Goal: Task Accomplishment & Management: Manage account settings

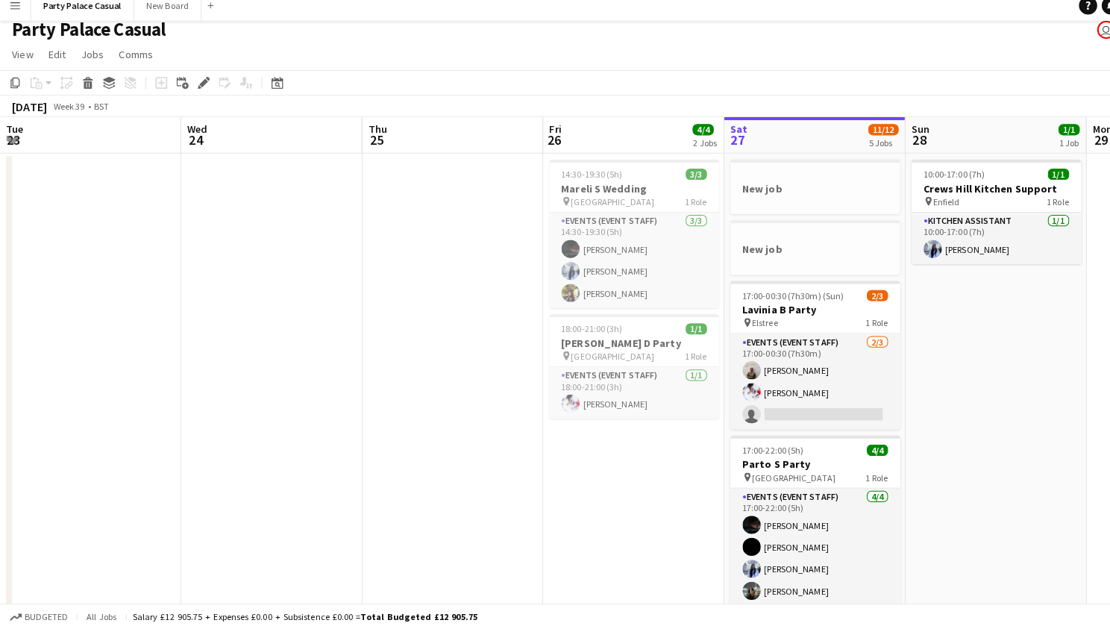
scroll to position [0, 340]
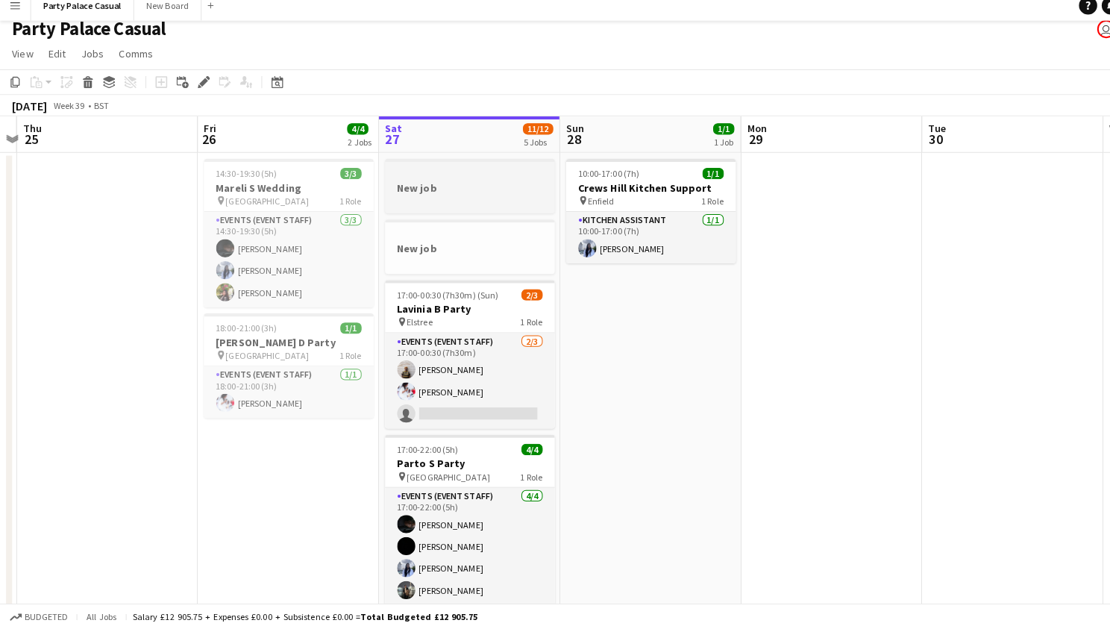
click at [448, 193] on h3 "New job" at bounding box center [462, 193] width 167 height 13
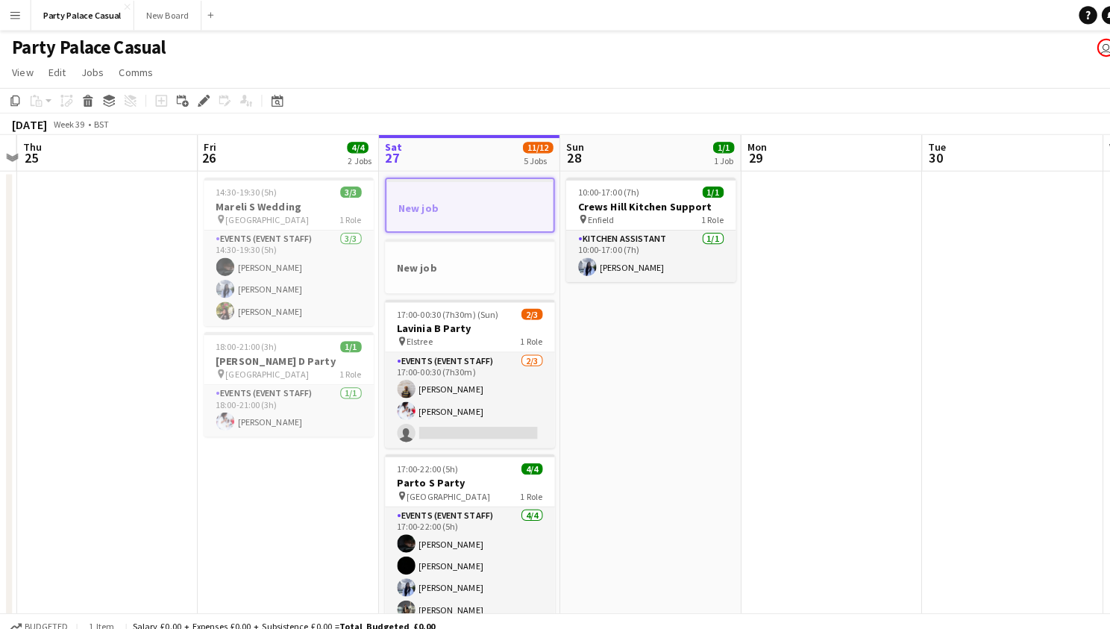
scroll to position [0, 0]
click at [88, 13] on button "Party Palace Casual Close" at bounding box center [81, 15] width 101 height 29
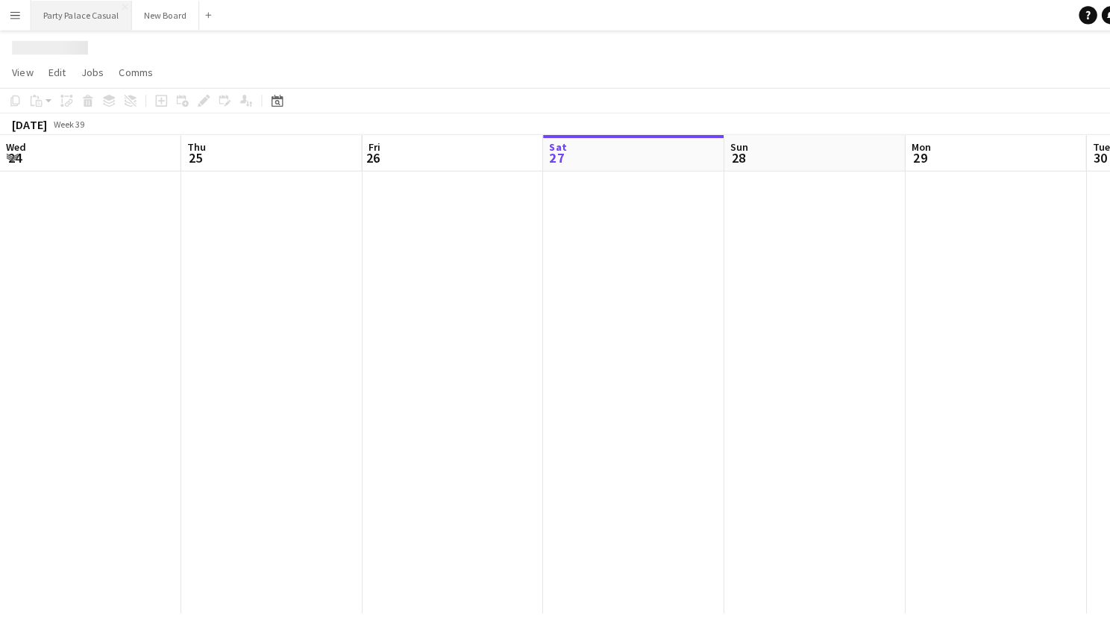
scroll to position [0, 356]
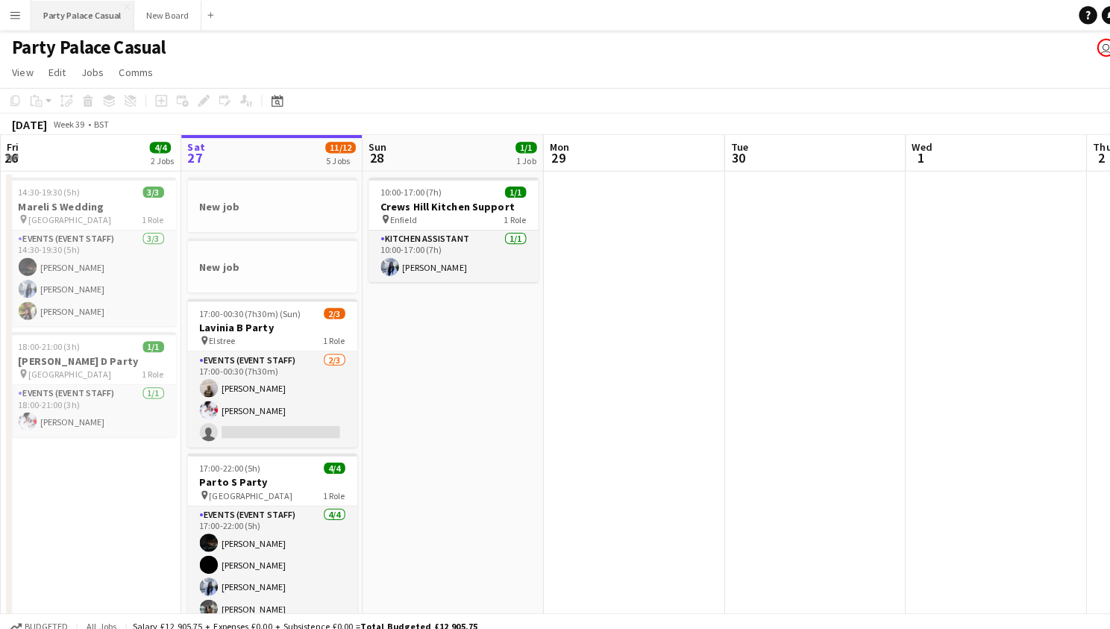
click at [104, 22] on button "Party Palace Casual Close" at bounding box center [81, 15] width 101 height 29
click at [21, 22] on button "Menu" at bounding box center [15, 15] width 30 height 30
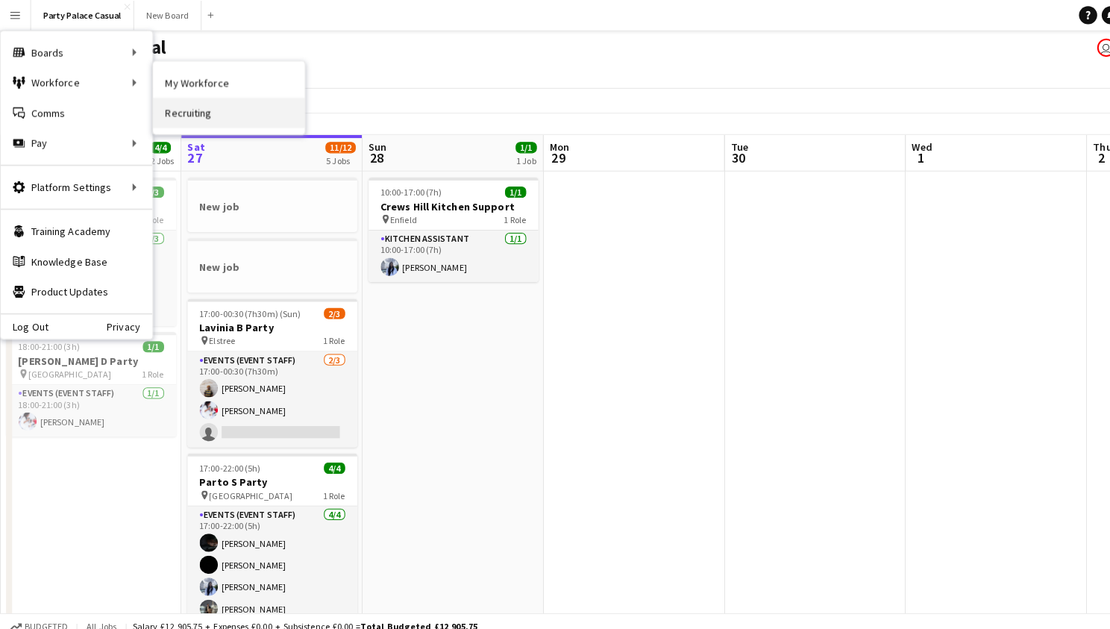
click at [177, 107] on link "Recruiting" at bounding box center [225, 111] width 149 height 30
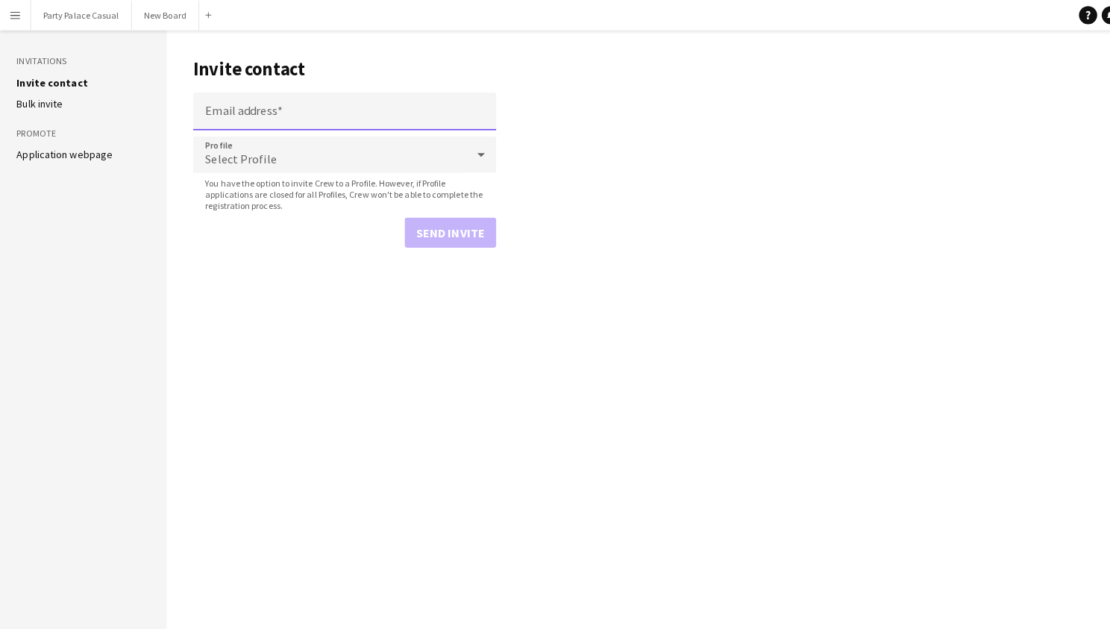
click at [283, 108] on input "Email address" at bounding box center [339, 109] width 298 height 37
type input "**********"
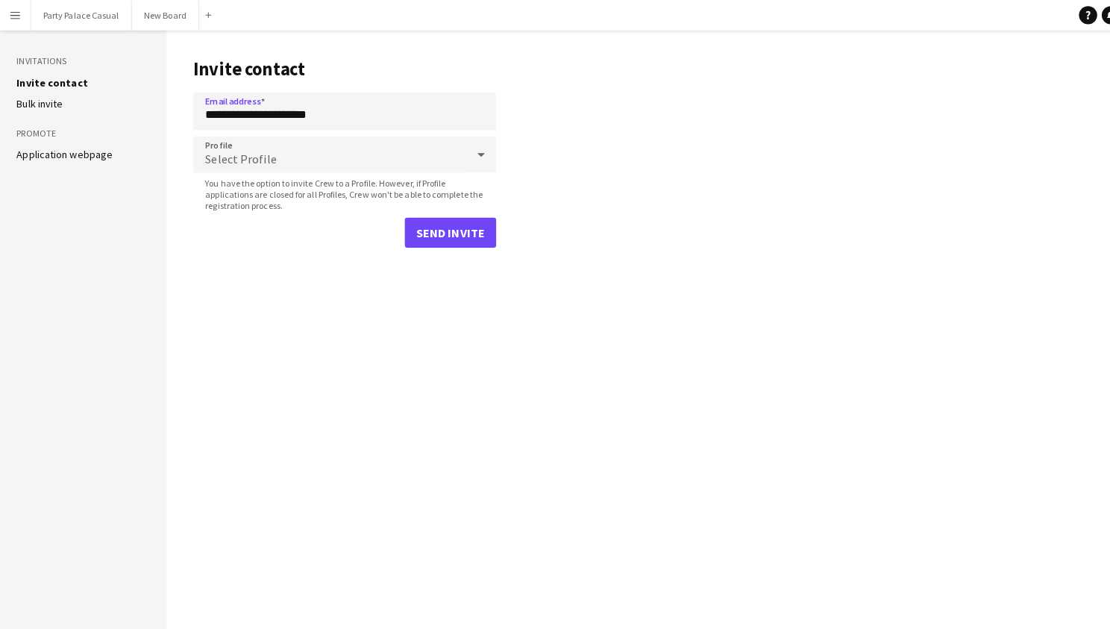
click at [328, 148] on div "Select Profile" at bounding box center [324, 152] width 268 height 36
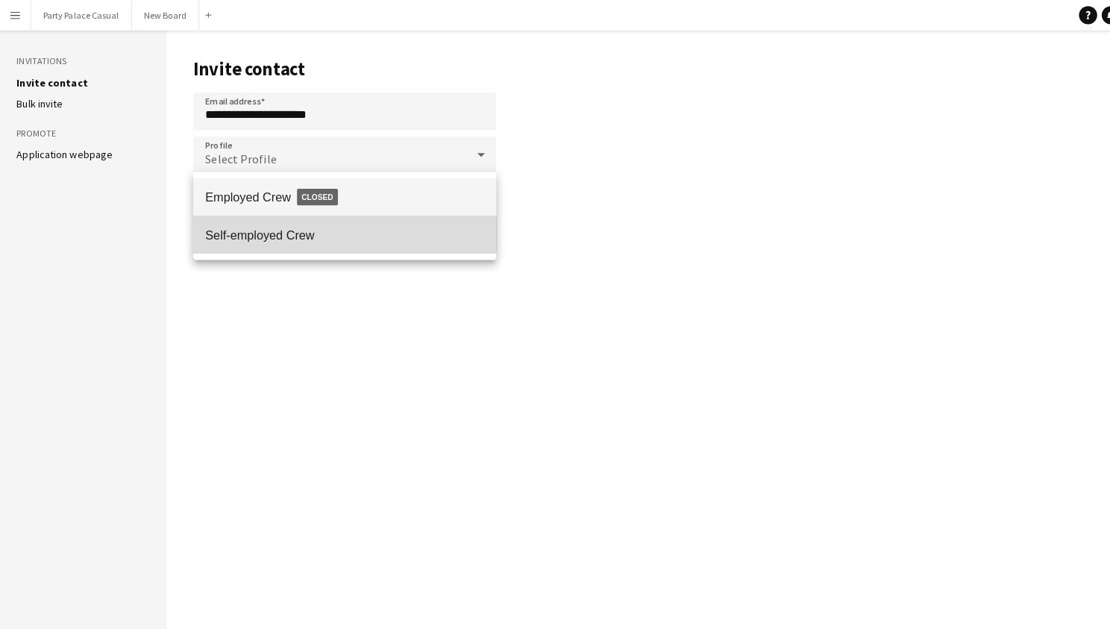
click at [328, 227] on span "Self-employed Crew" at bounding box center [339, 231] width 274 height 14
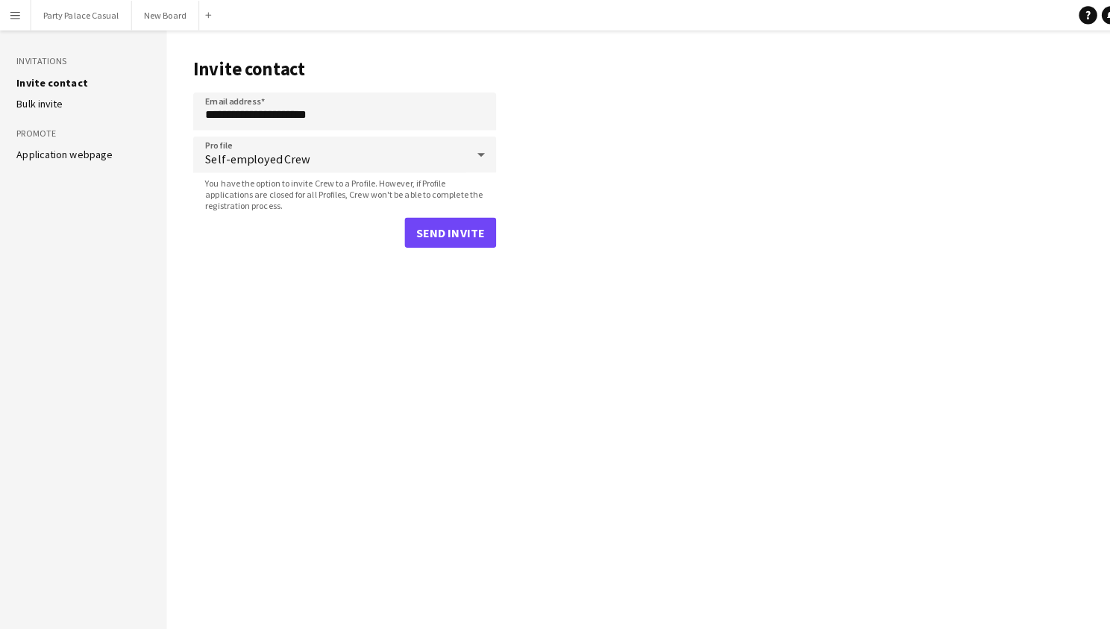
click at [441, 231] on button "Send invite" at bounding box center [443, 229] width 90 height 30
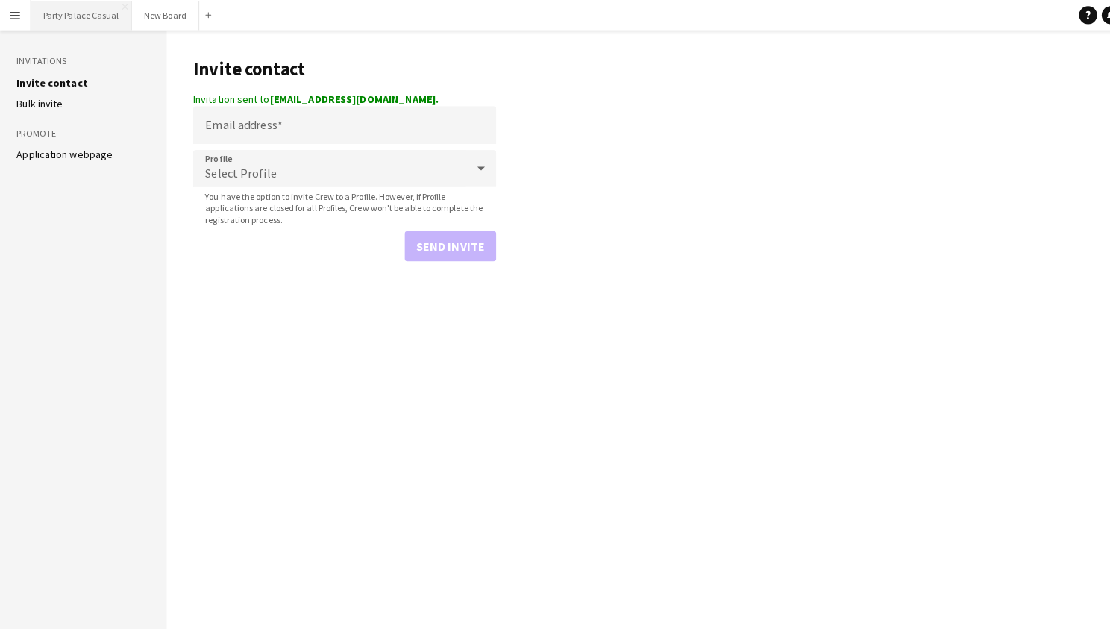
click at [67, 23] on button "Party Palace Casual Close" at bounding box center [80, 15] width 99 height 29
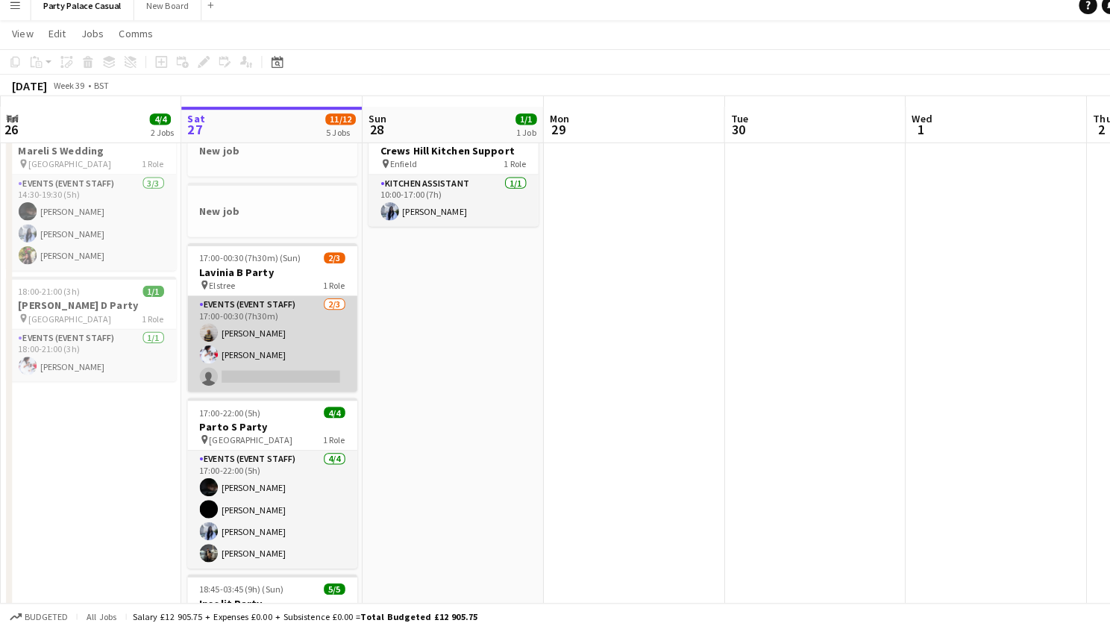
scroll to position [44, 0]
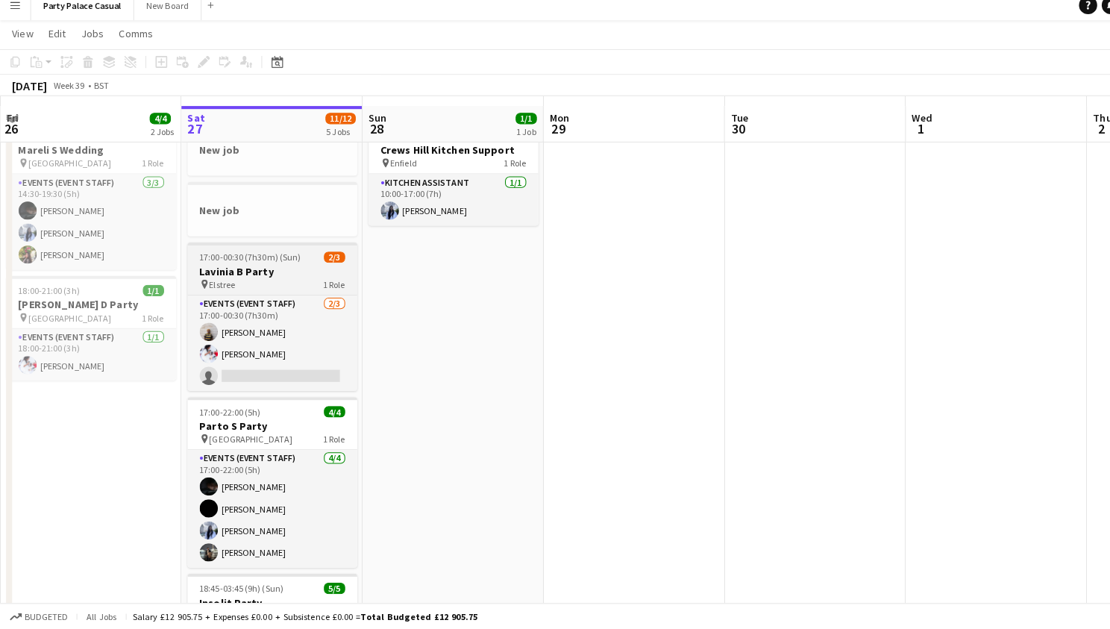
click at [261, 283] on div "pin Elstree 1 Role" at bounding box center [268, 289] width 167 height 12
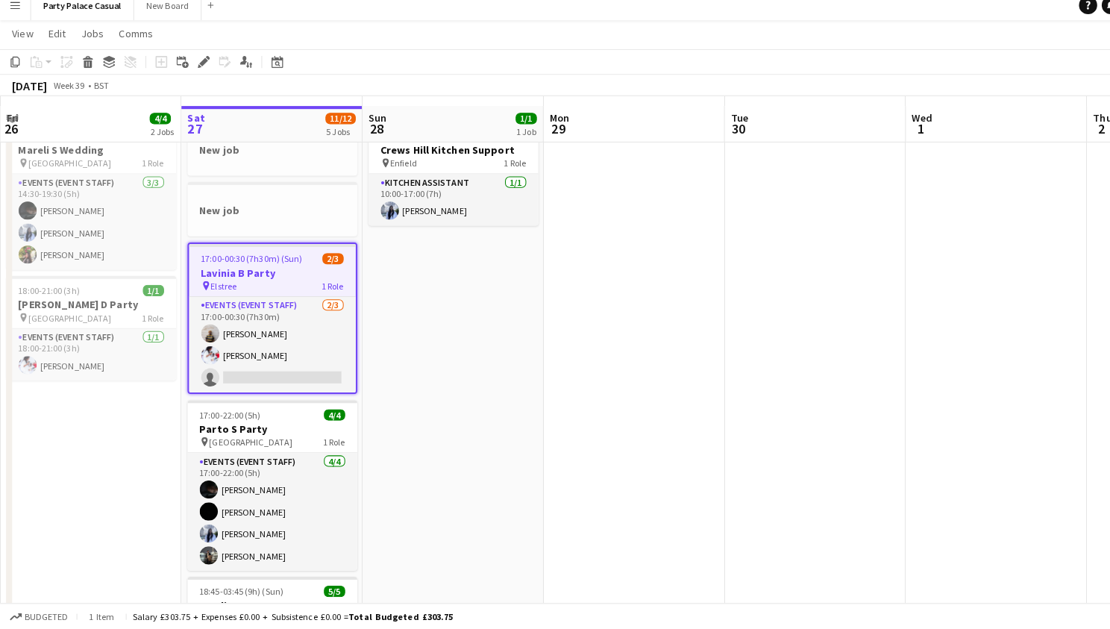
click at [255, 271] on h3 "Lavinia B Party" at bounding box center [268, 277] width 164 height 13
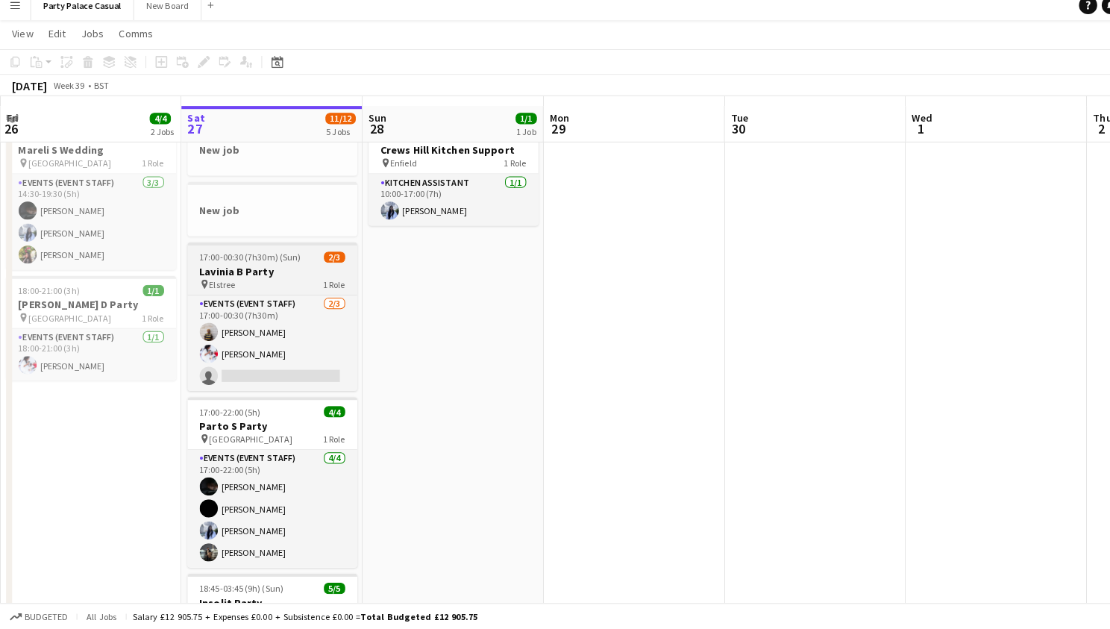
click at [255, 270] on h3 "Lavinia B Party" at bounding box center [268, 276] width 167 height 13
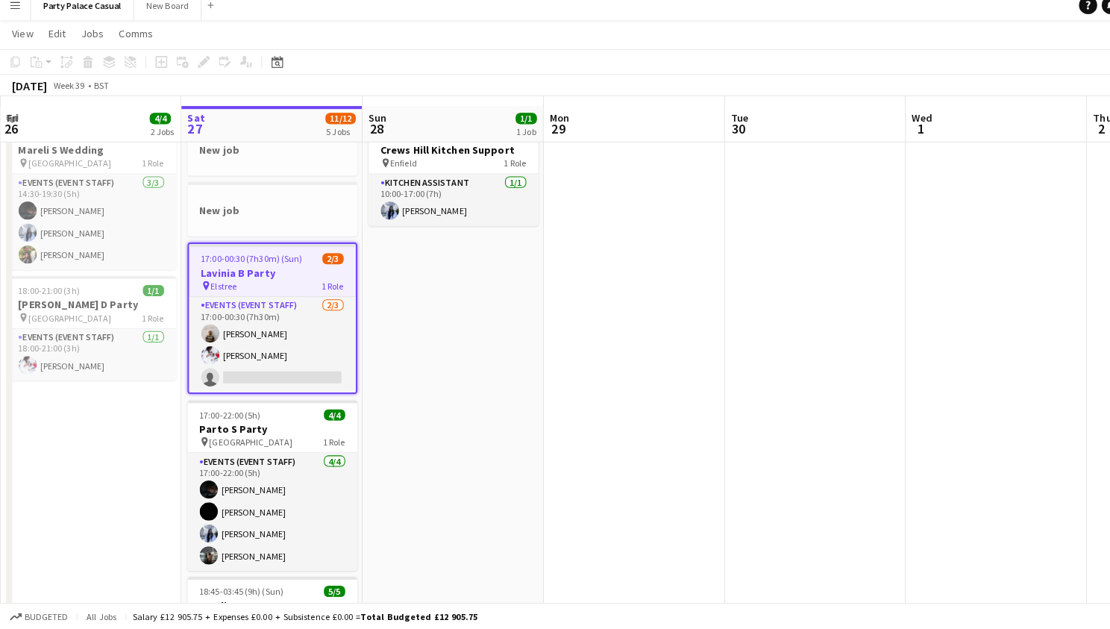
click at [255, 271] on h3 "Lavinia B Party" at bounding box center [268, 277] width 164 height 13
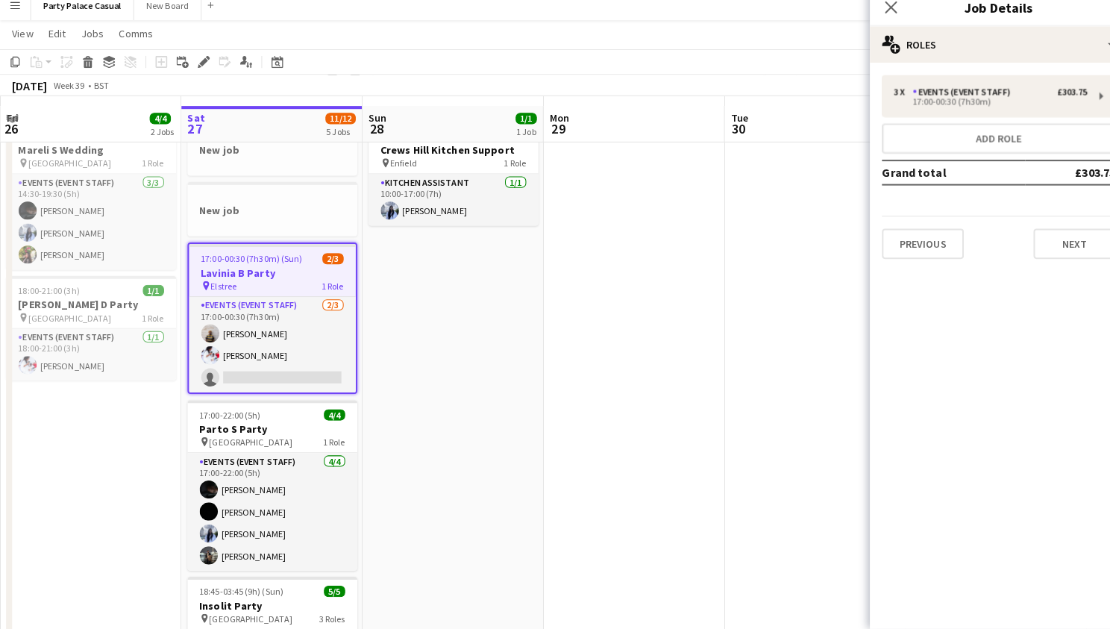
click at [544, 303] on app-date-cell at bounding box center [624, 475] width 178 height 704
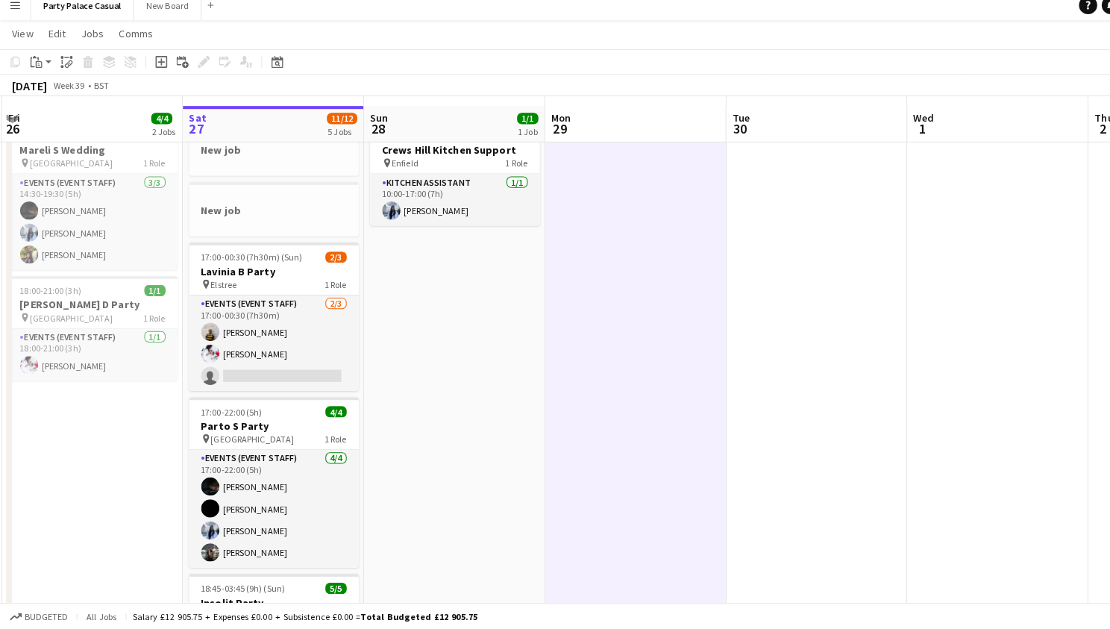
drag, startPoint x: 544, startPoint y: 303, endPoint x: 408, endPoint y: 303, distance: 136.5
click at [536, 303] on app-calendar-viewport "Wed 24 Thu 25 Fri 26 4/4 2 Jobs Sat 27 11/12 5 Jobs Sun 28 1/1 1 Job Mon 29 Tue…" at bounding box center [555, 420] width 1110 height 813
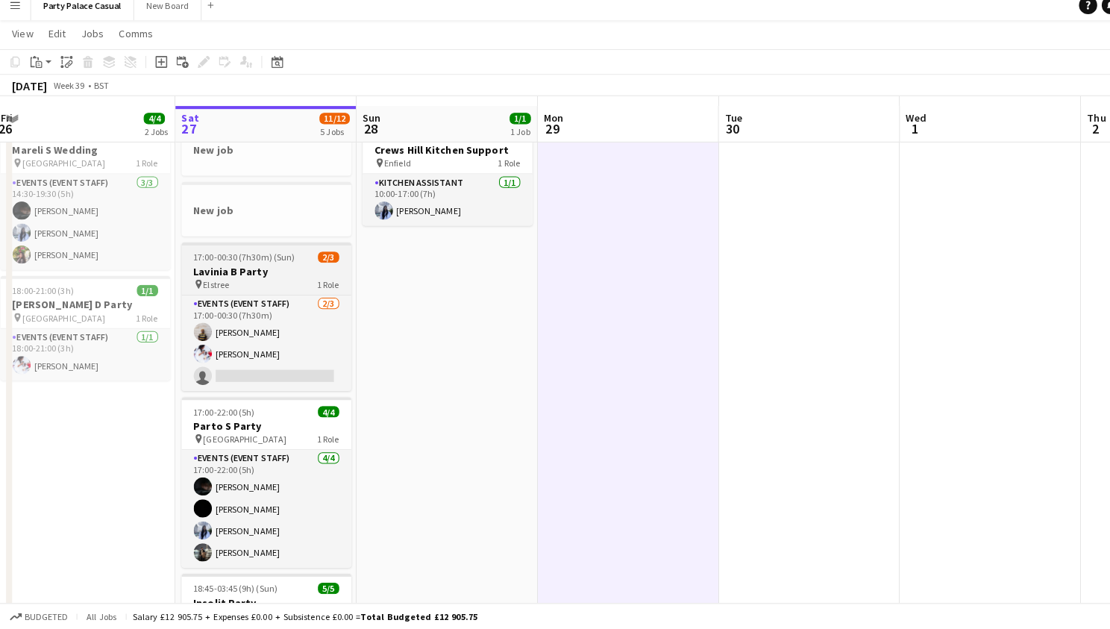
click at [301, 271] on h3 "Lavinia B Party" at bounding box center [262, 276] width 167 height 13
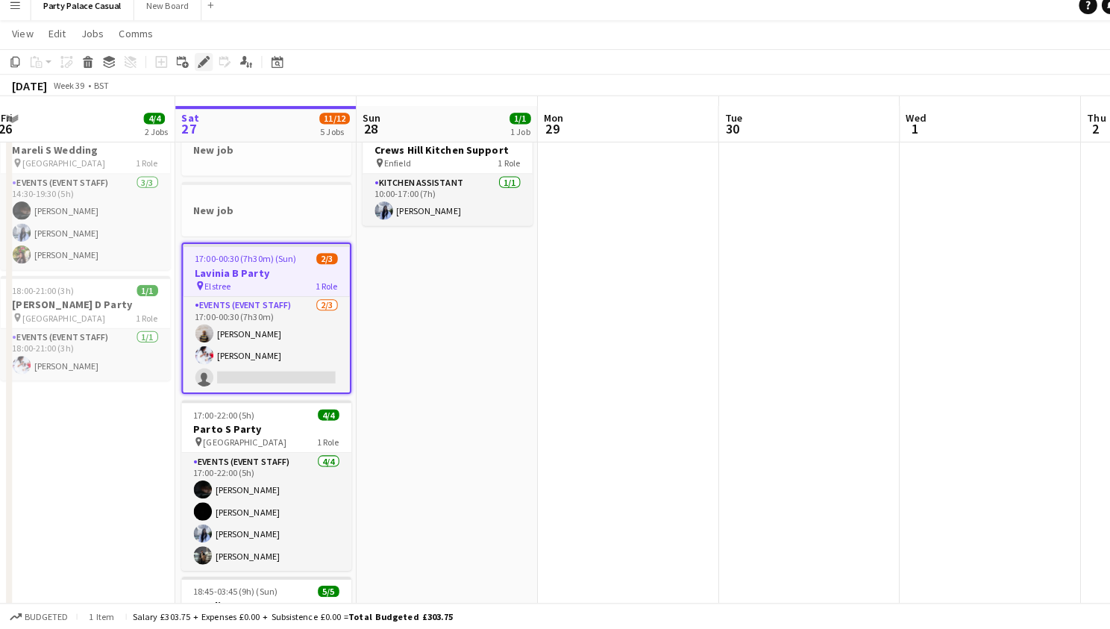
click at [203, 65] on icon at bounding box center [205, 67] width 4 height 4
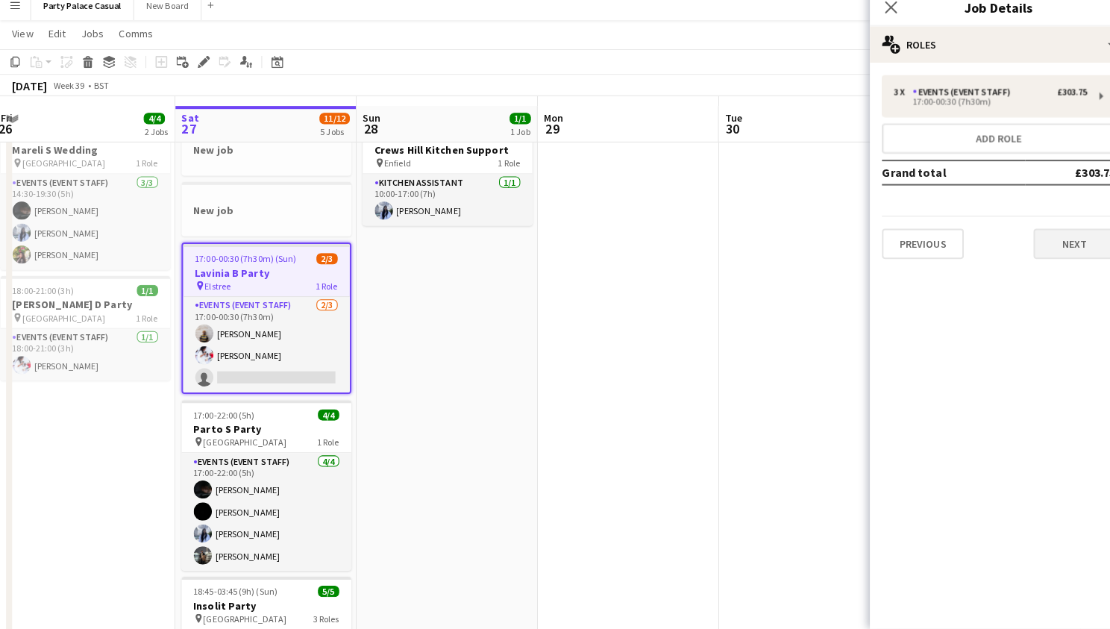
click at [1048, 238] on button "Next" at bounding box center [1057, 250] width 81 height 30
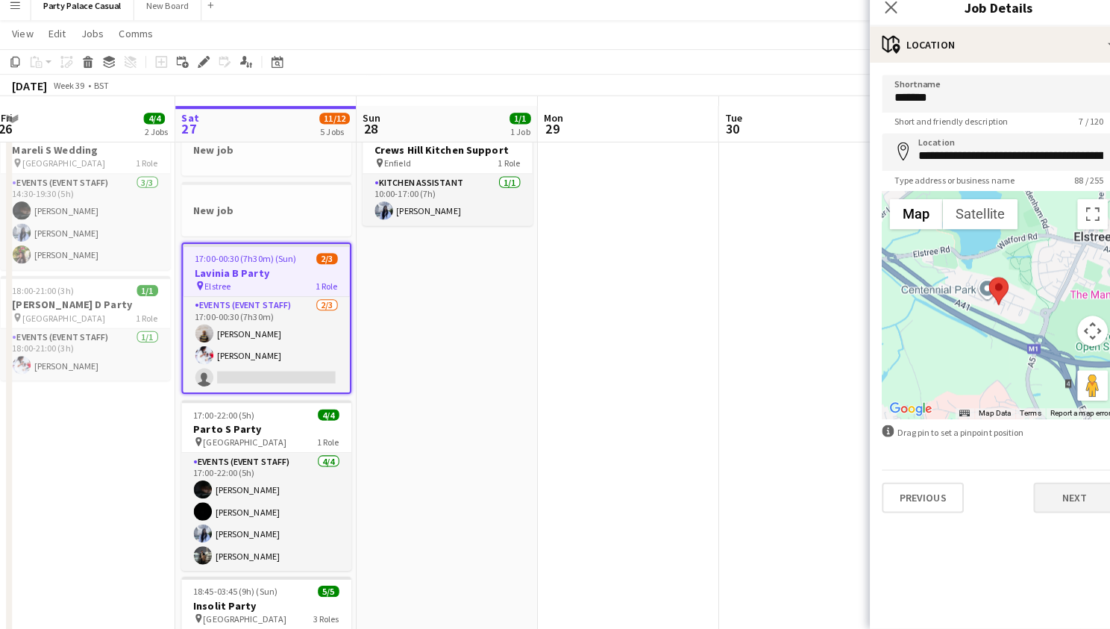
click at [1073, 494] on button "Next" at bounding box center [1057, 500] width 81 height 30
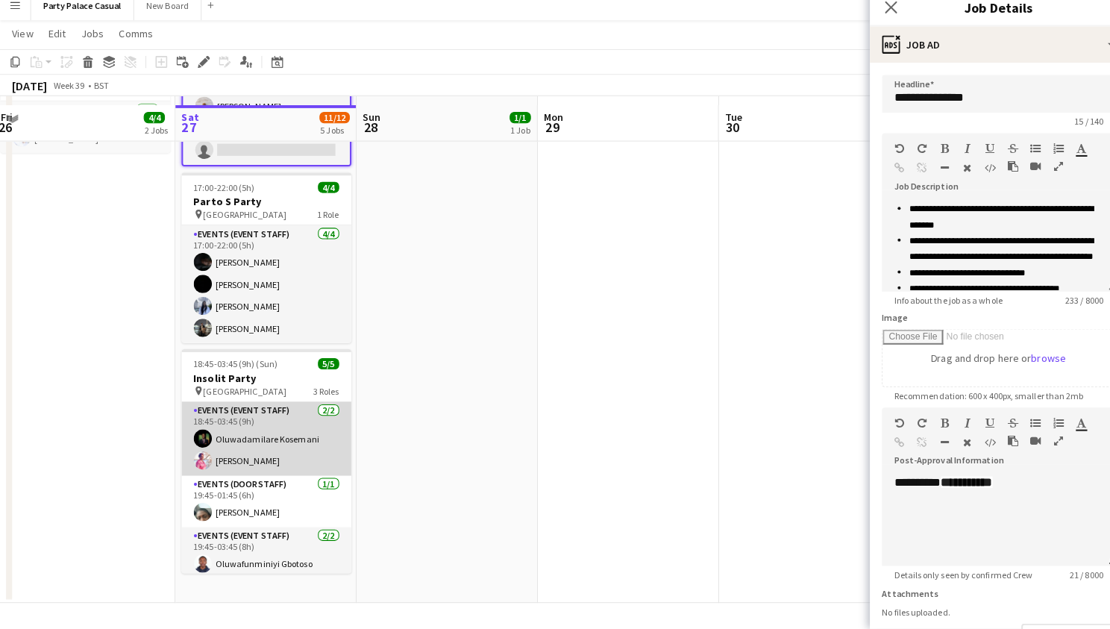
scroll to position [267, 0]
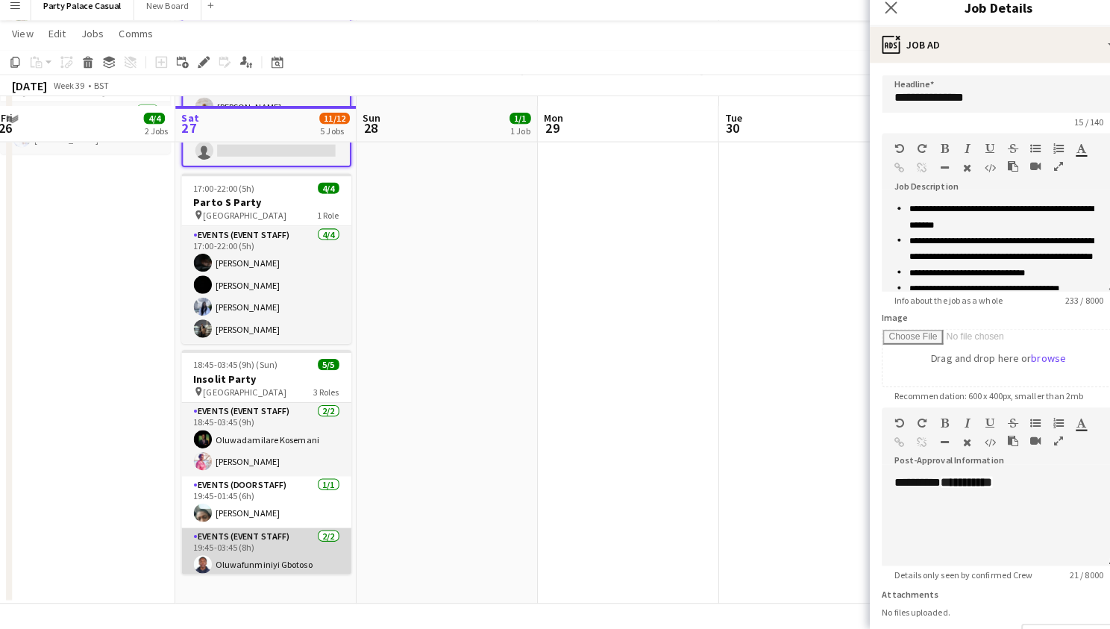
click at [260, 548] on app-card-role "Events (Event Staff) [DATE] 19:45-03:45 (8h) Oluwafunminiyi Gbotoso [PERSON_NAM…" at bounding box center [262, 565] width 167 height 72
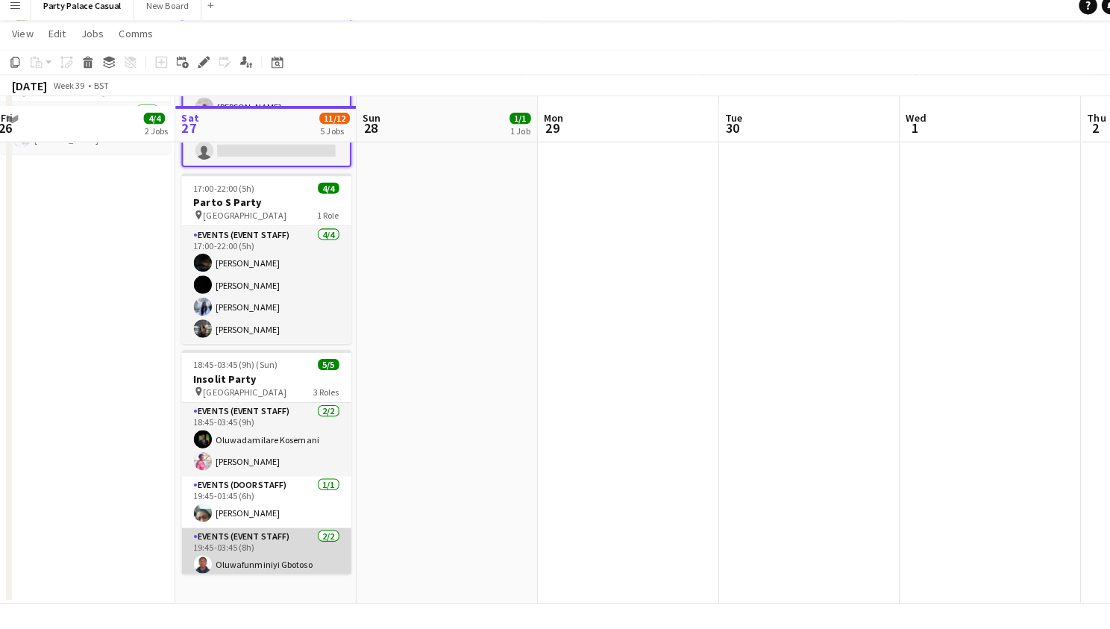
scroll to position [0, 361]
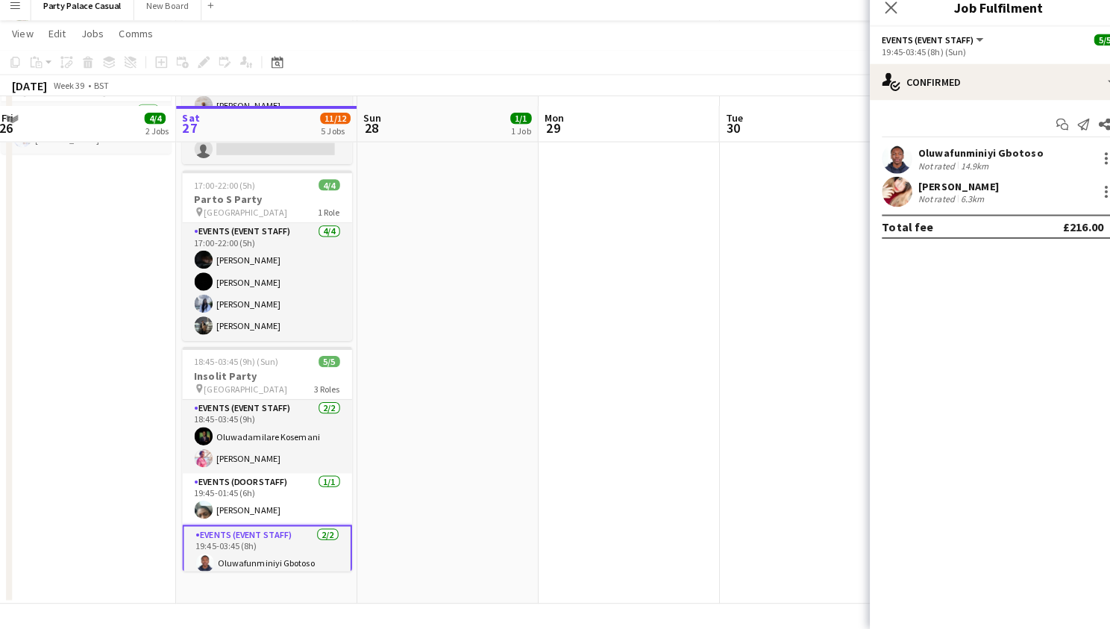
click at [962, 167] on div "14.9km" at bounding box center [960, 172] width 34 height 11
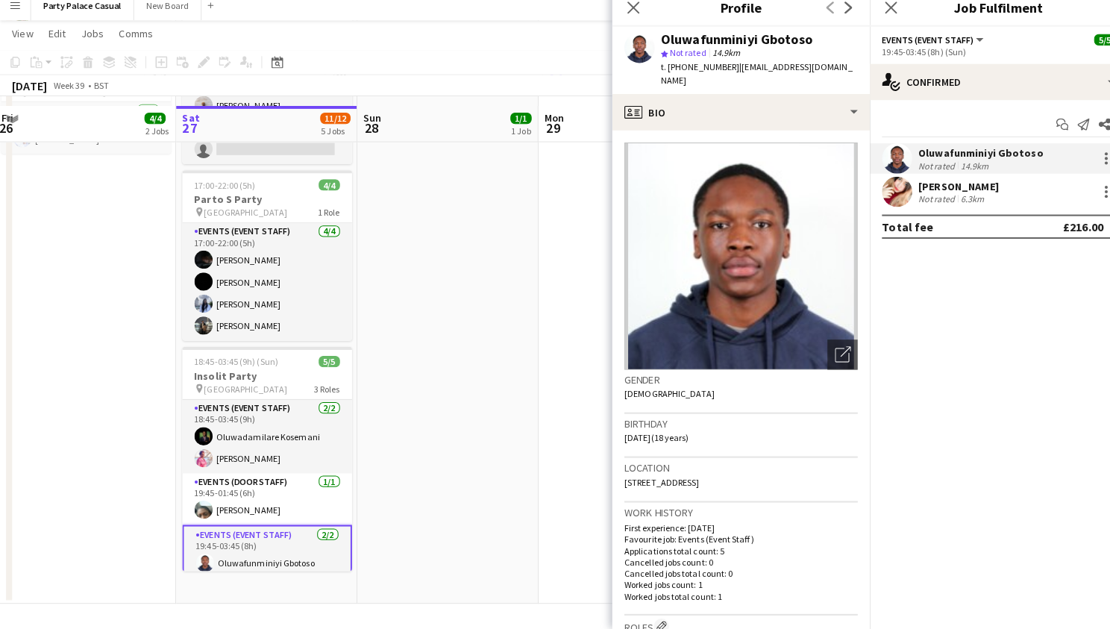
click at [444, 362] on app-date-cell "10:00-17:00 (7h) 1/1 Crews Hill Kitchen Support pin Enfield 1 Role Kitchen Assi…" at bounding box center [441, 252] width 178 height 704
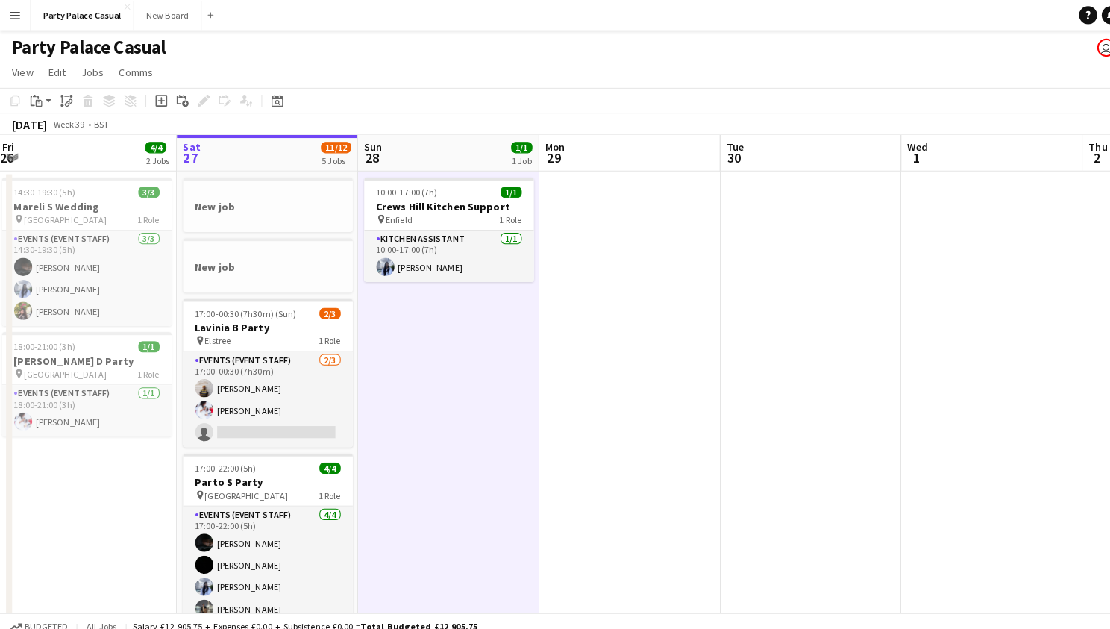
scroll to position [0, 0]
click at [78, 18] on button "Party Palace Casual Close" at bounding box center [81, 15] width 101 height 29
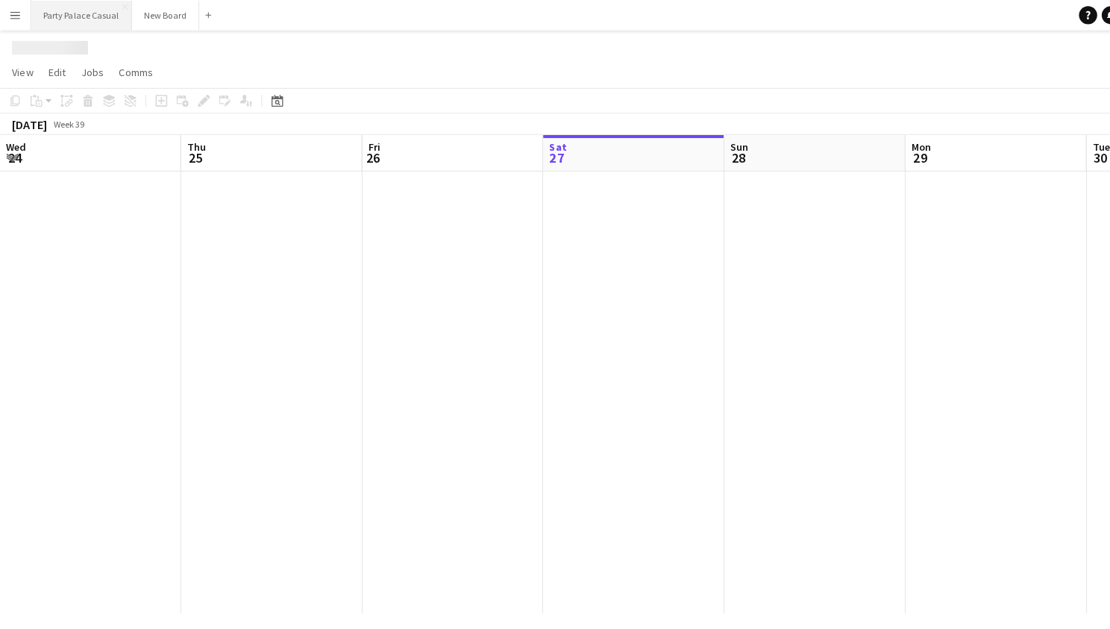
scroll to position [0, 356]
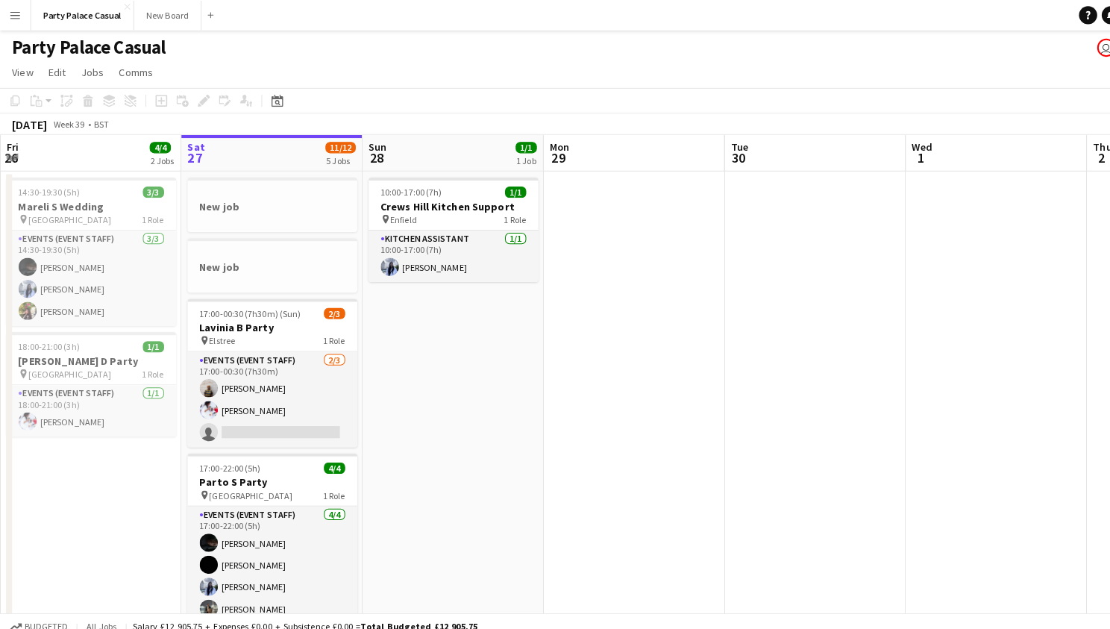
click at [19, 7] on button "Menu" at bounding box center [15, 15] width 30 height 30
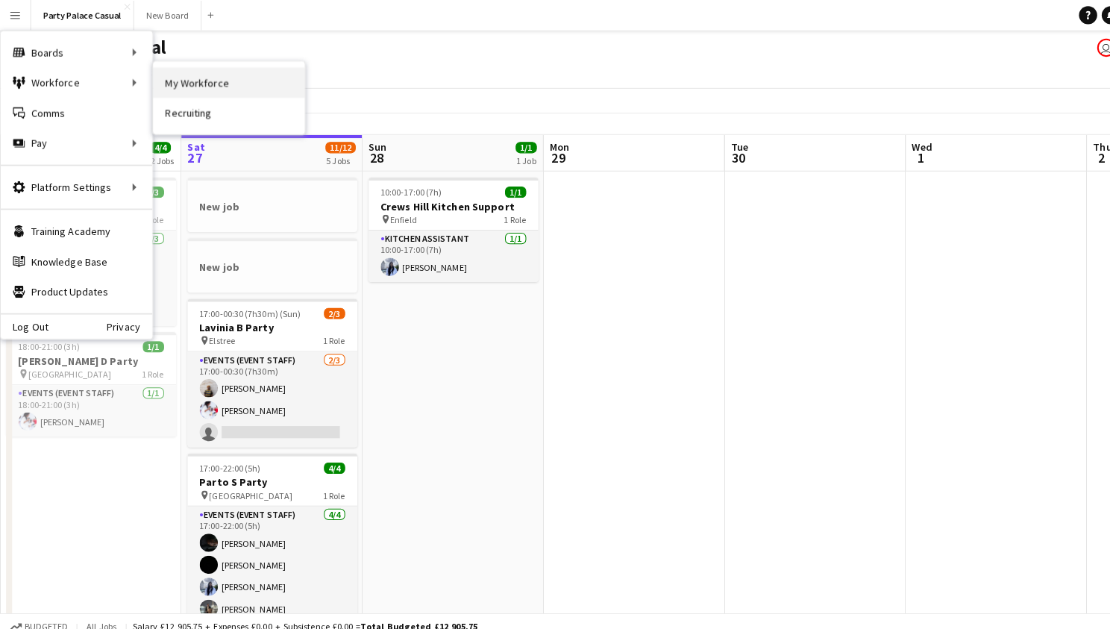
click at [160, 84] on link "My Workforce" at bounding box center [225, 81] width 149 height 30
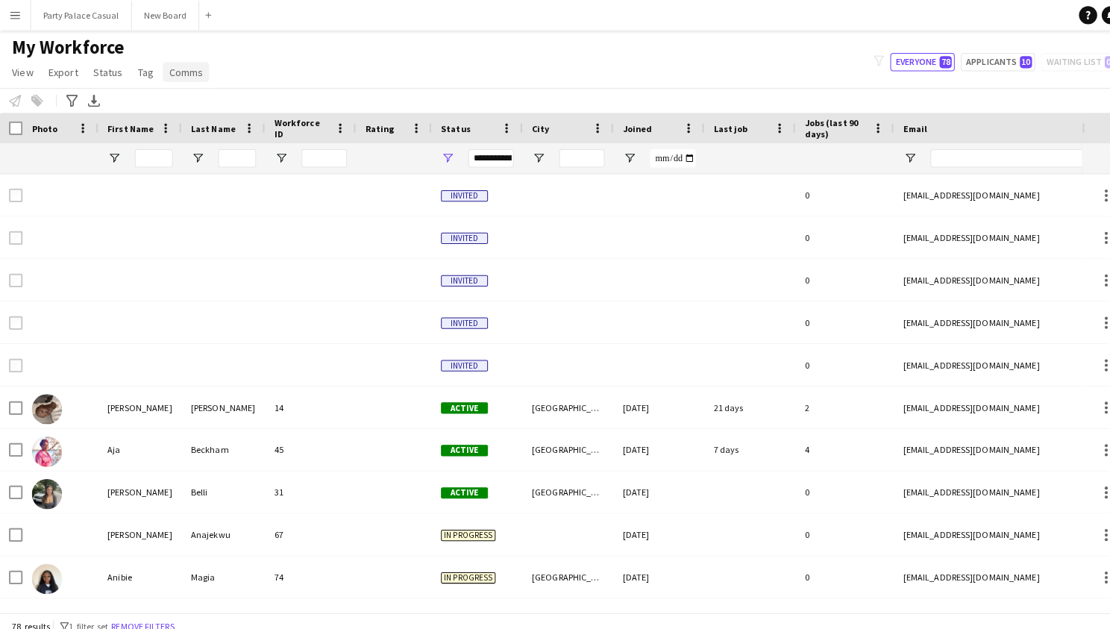
click at [185, 77] on span "Comms" at bounding box center [183, 70] width 34 height 13
click at [313, 77] on div "My Workforce View Views Default view Payroll New view Update view Delete view E…" at bounding box center [555, 61] width 1110 height 51
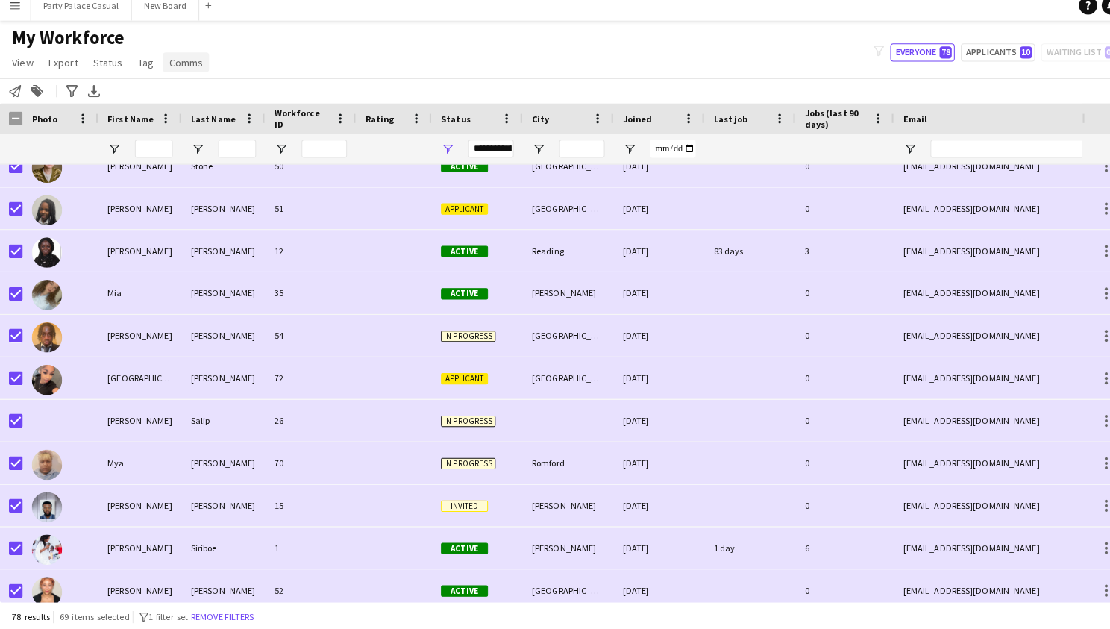
click at [182, 66] on span "Comms" at bounding box center [183, 70] width 34 height 13
click at [195, 95] on span "Send notification" at bounding box center [208, 101] width 76 height 13
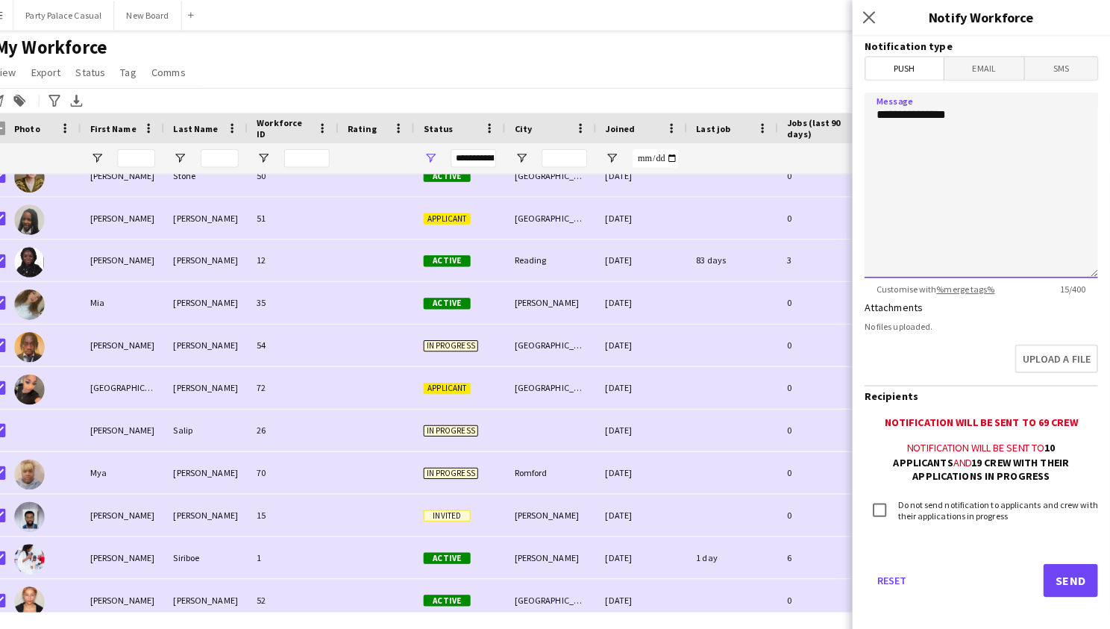
click at [1016, 105] on textarea "**********" at bounding box center [983, 182] width 230 height 183
click at [1026, 119] on textarea "**********" at bounding box center [983, 182] width 230 height 183
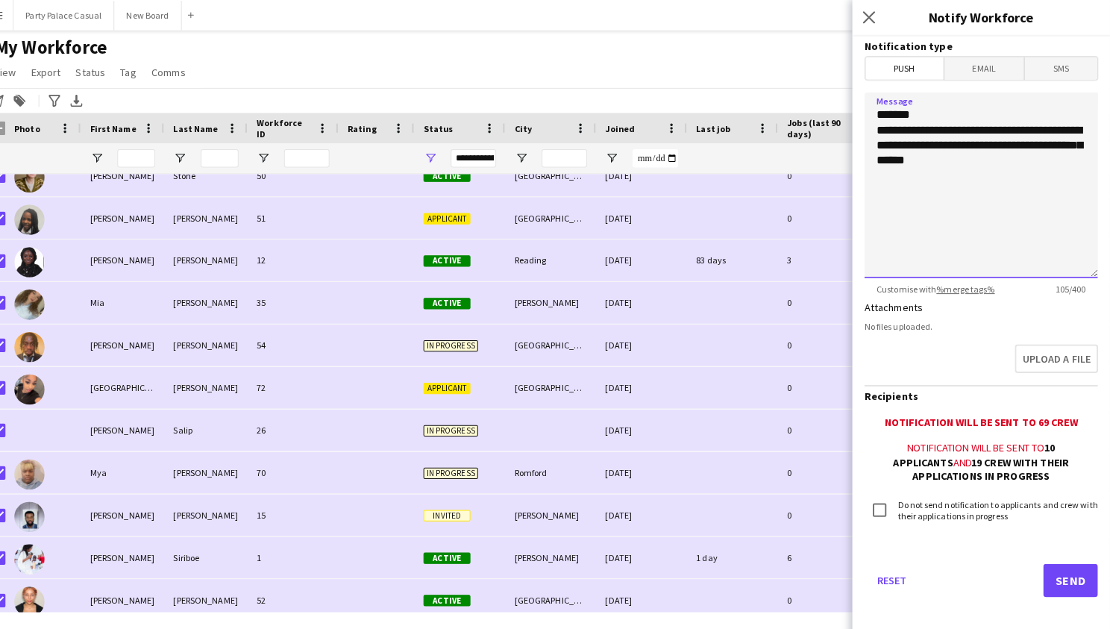
click at [908, 140] on textarea "**********" at bounding box center [983, 182] width 230 height 183
click at [1028, 157] on textarea "**********" at bounding box center [983, 182] width 230 height 183
click at [1008, 155] on textarea "**********" at bounding box center [983, 182] width 230 height 183
click at [1012, 178] on textarea "**********" at bounding box center [983, 182] width 230 height 183
click at [926, 189] on textarea "**********" at bounding box center [983, 182] width 230 height 183
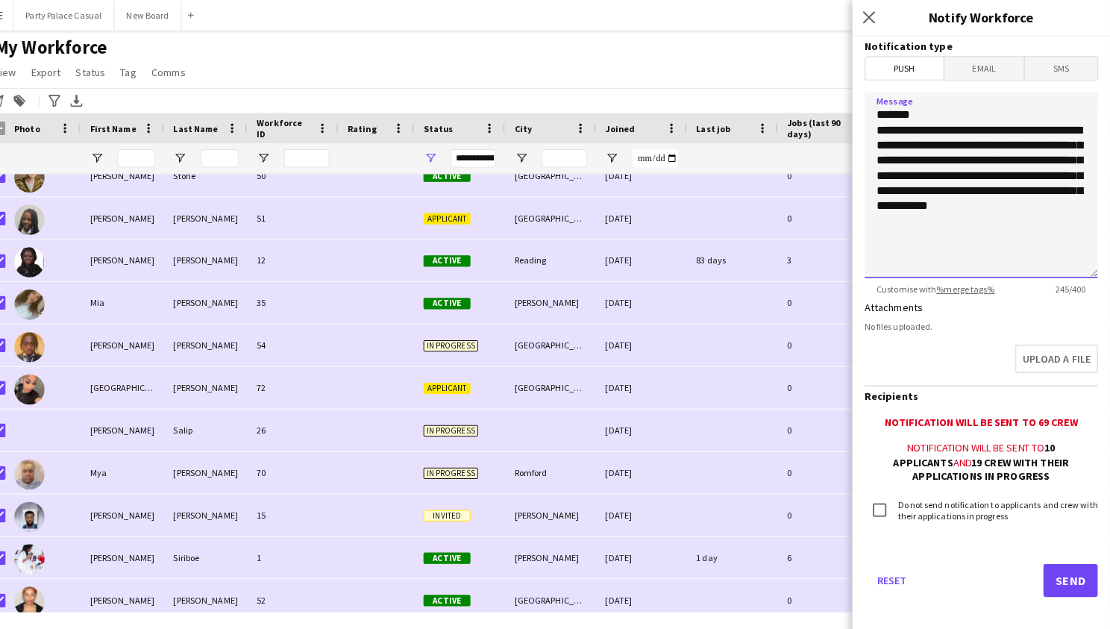
click at [1026, 212] on textarea "**********" at bounding box center [983, 182] width 230 height 183
click at [979, 175] on textarea "**********" at bounding box center [983, 182] width 230 height 183
click at [1024, 216] on textarea "**********" at bounding box center [983, 182] width 230 height 183
drag, startPoint x: 955, startPoint y: 128, endPoint x: 852, endPoint y: 134, distance: 103.1
click at [868, 134] on textarea "**********" at bounding box center [983, 182] width 230 height 183
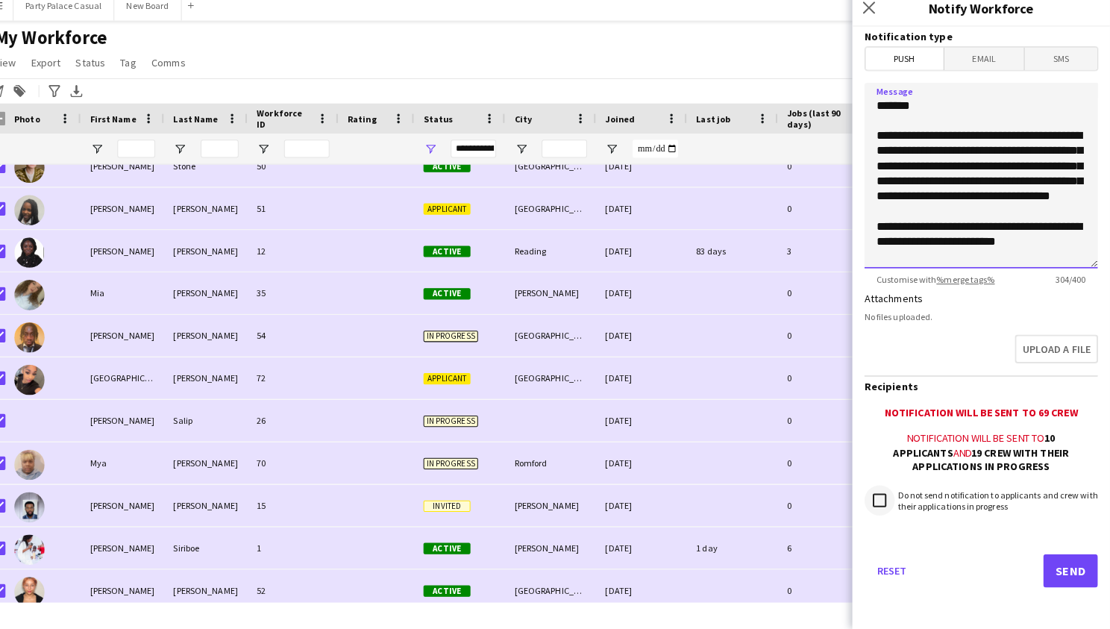
type textarea "**********"
click at [884, 521] on form "**********" at bounding box center [983, 333] width 254 height 594
click at [1046, 555] on button "Send" at bounding box center [1071, 571] width 54 height 33
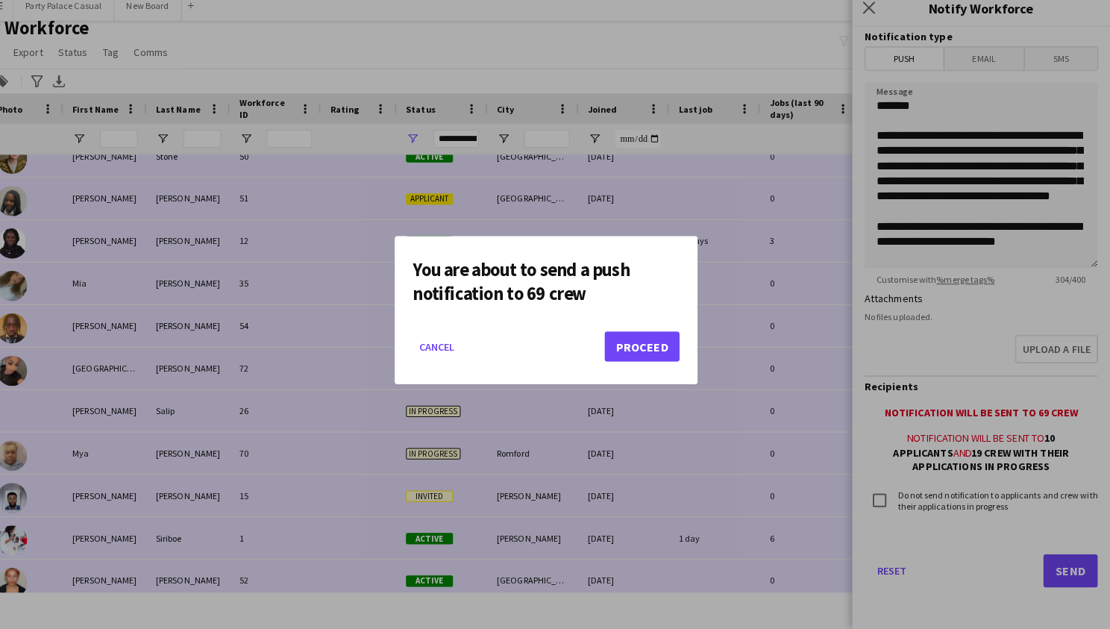
click at [657, 351] on button "Proceed" at bounding box center [649, 351] width 74 height 30
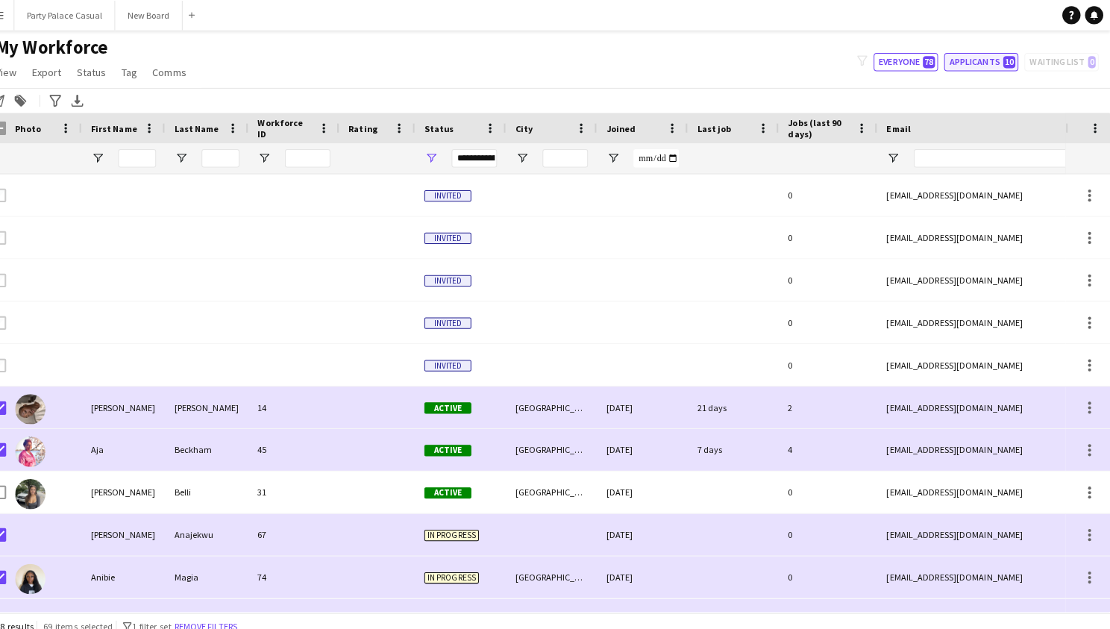
click at [974, 63] on button "Applicants 10" at bounding box center [982, 61] width 73 height 18
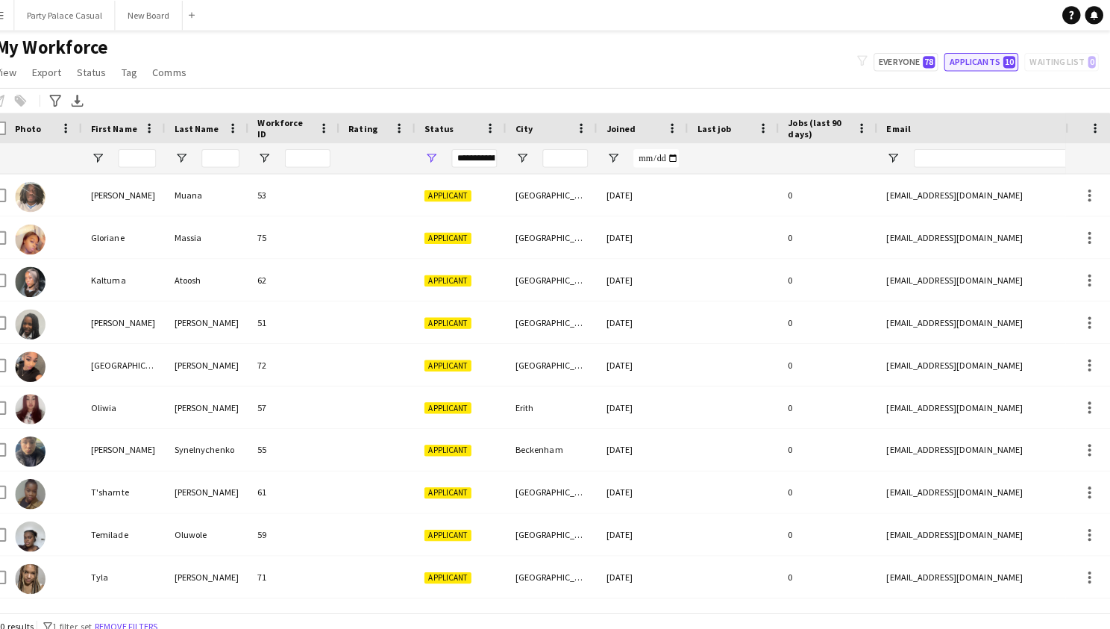
click at [974, 63] on button "Applicants 10" at bounding box center [982, 61] width 73 height 18
click at [908, 60] on button "Everyone 78" at bounding box center [907, 61] width 63 height 18
type input "**********"
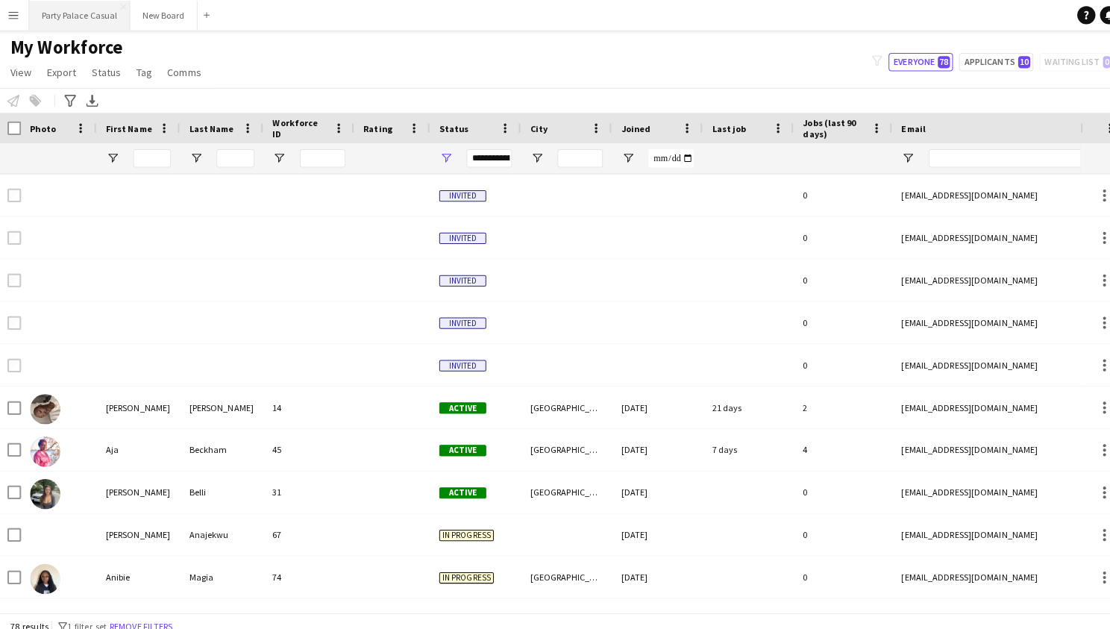
click at [84, 12] on button "Party Palace Casual Close" at bounding box center [80, 15] width 99 height 29
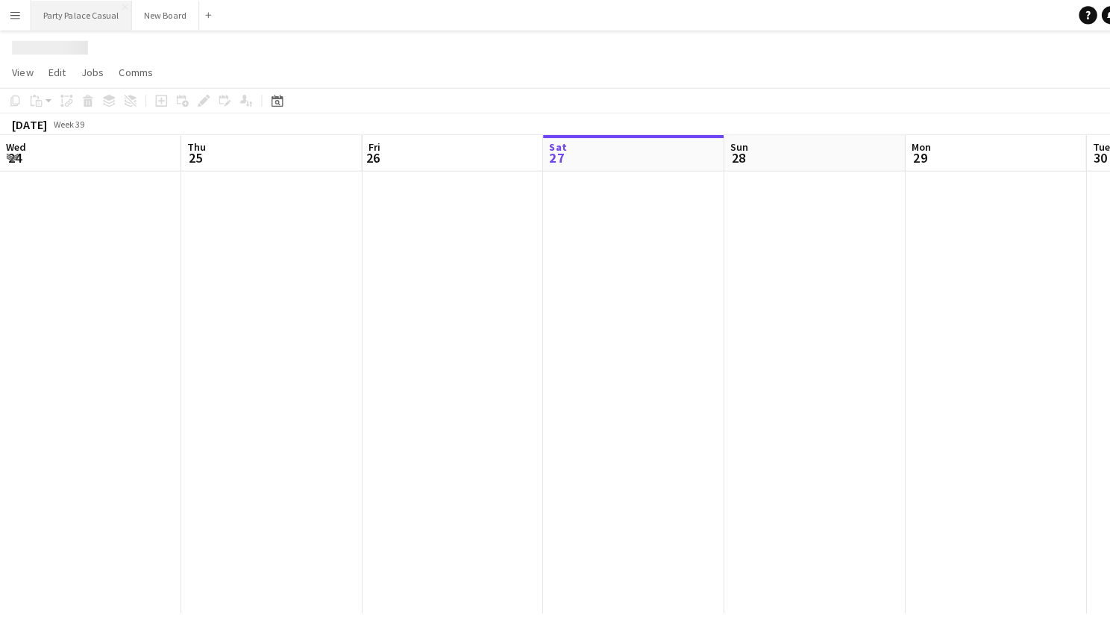
scroll to position [0, 356]
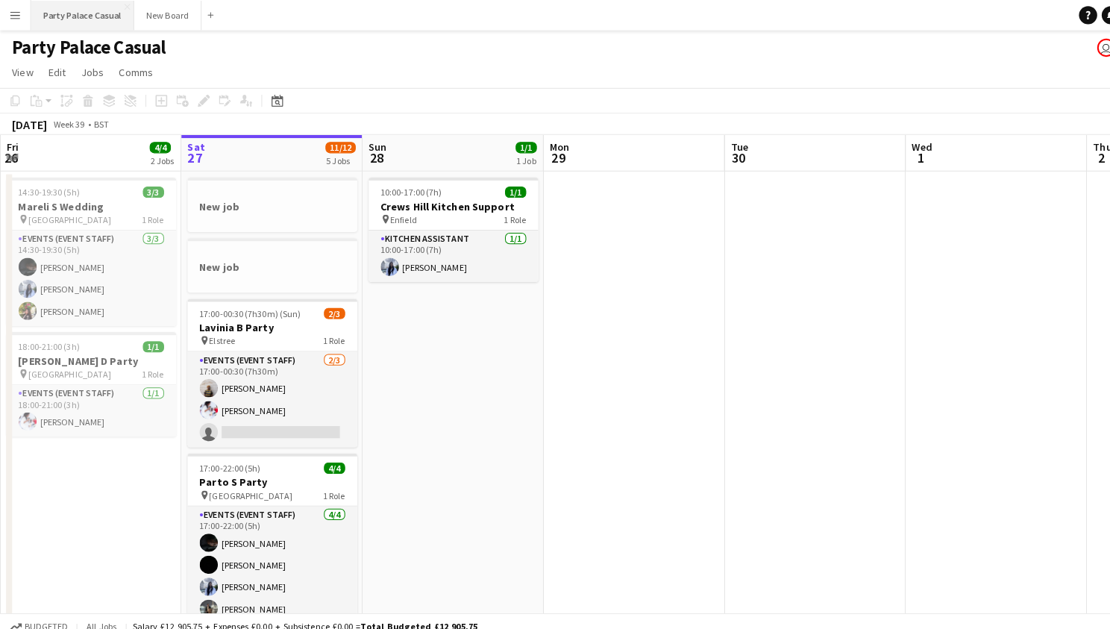
click at [85, 1] on button "Party Palace Casual Close" at bounding box center [81, 15] width 101 height 29
click at [85, 11] on button "Party Palace Casual Close" at bounding box center [81, 15] width 101 height 29
click at [282, 222] on app-job-card "New job" at bounding box center [269, 202] width 167 height 54
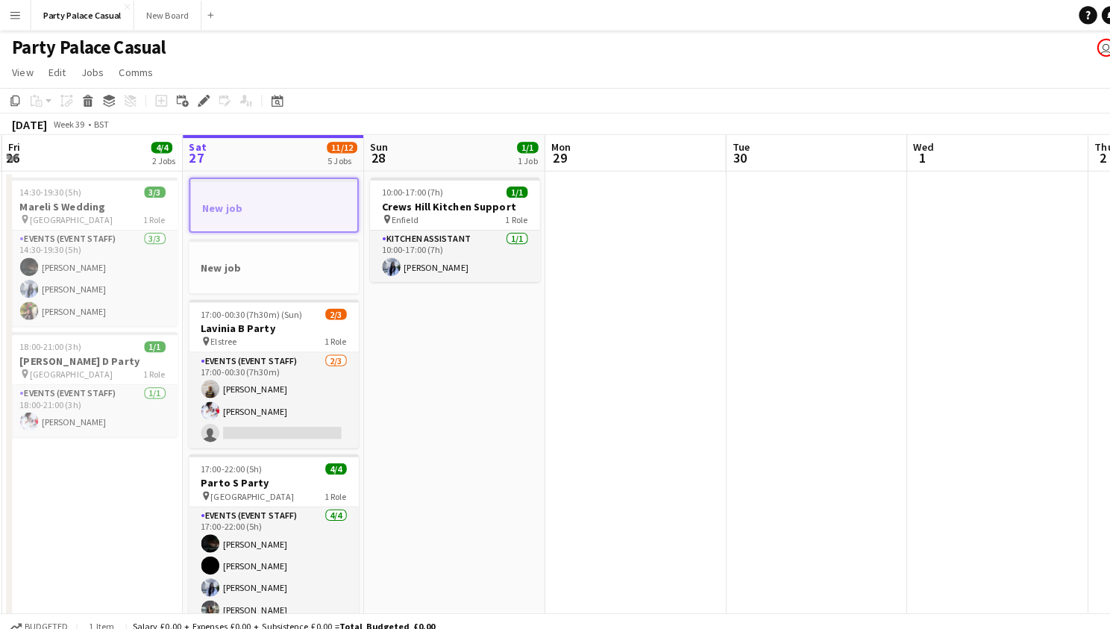
click at [26, 17] on button "Menu" at bounding box center [15, 15] width 30 height 30
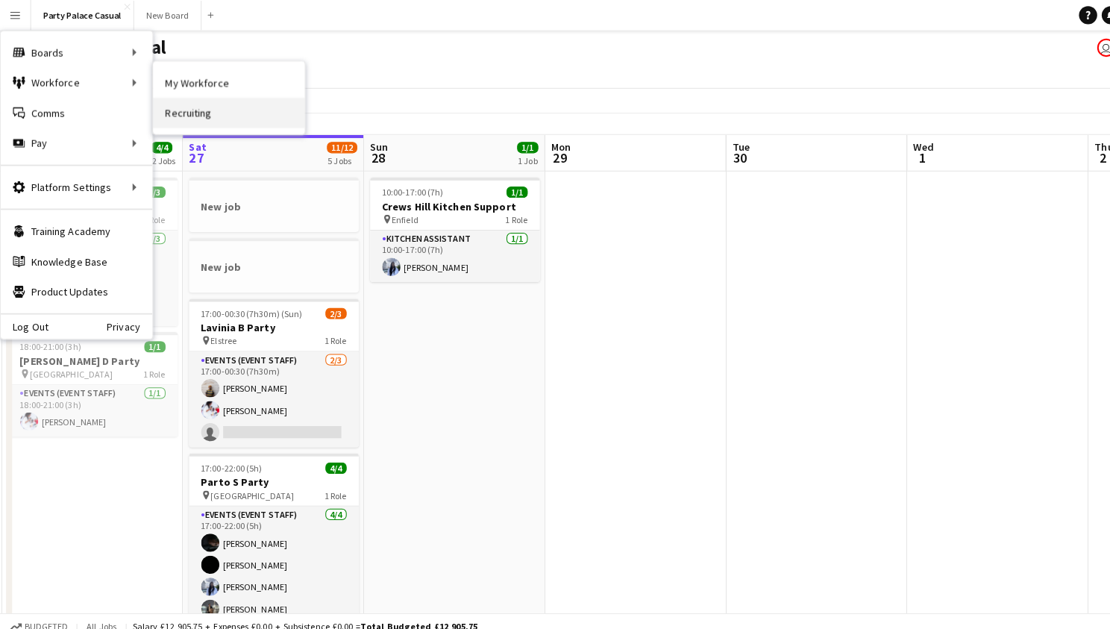
click at [180, 110] on link "Recruiting" at bounding box center [225, 111] width 149 height 30
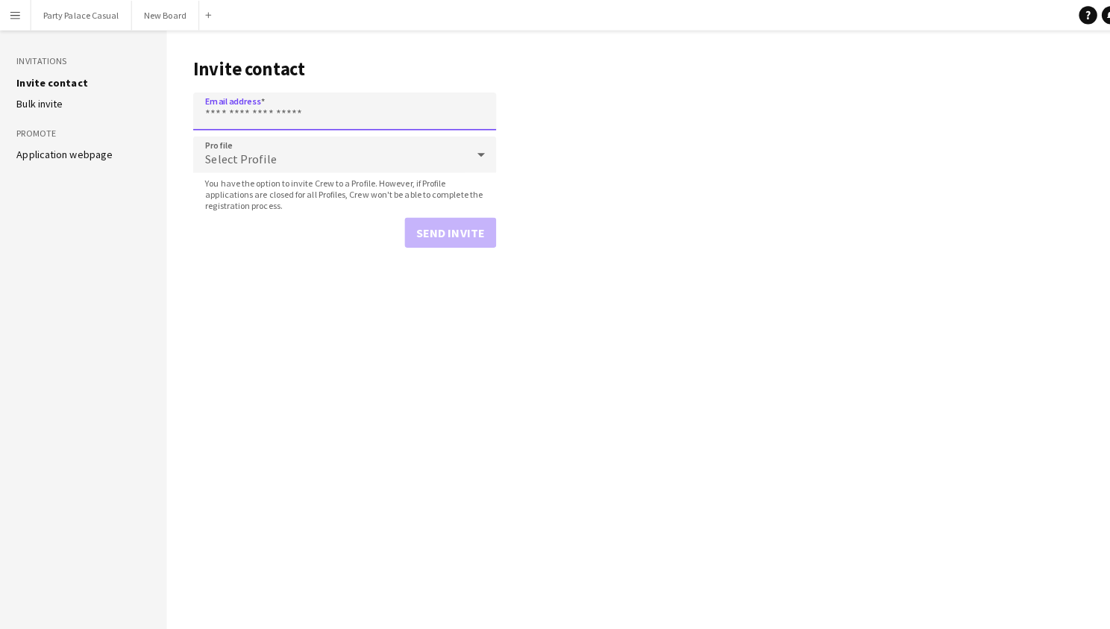
click at [295, 128] on input "Email address" at bounding box center [339, 109] width 298 height 37
type input "**********"
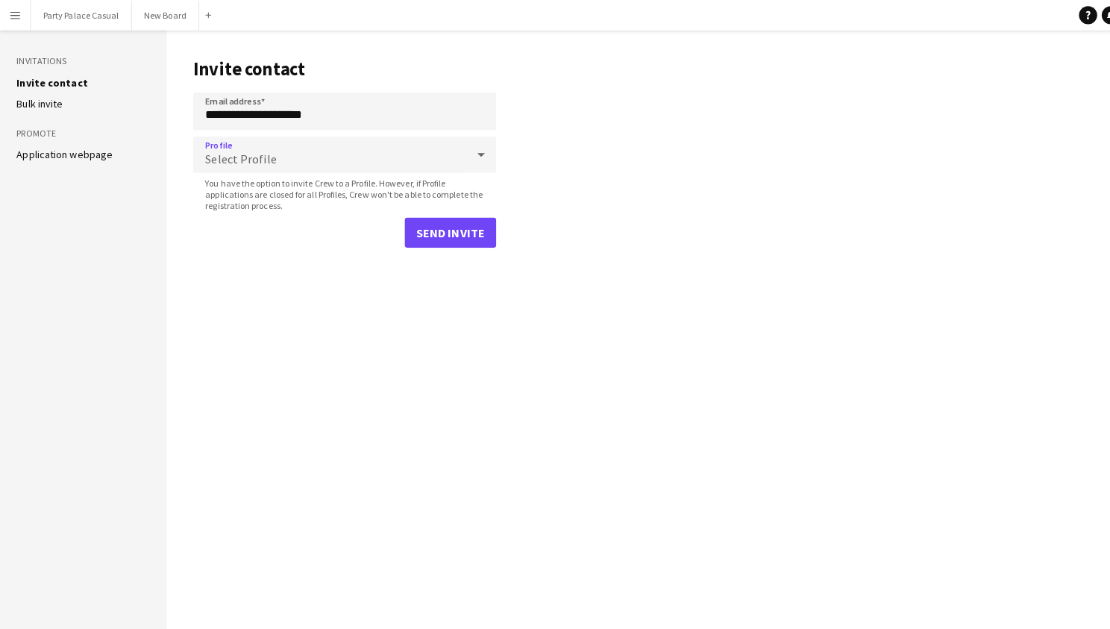
click at [313, 145] on div "Select Profile" at bounding box center [324, 152] width 268 height 36
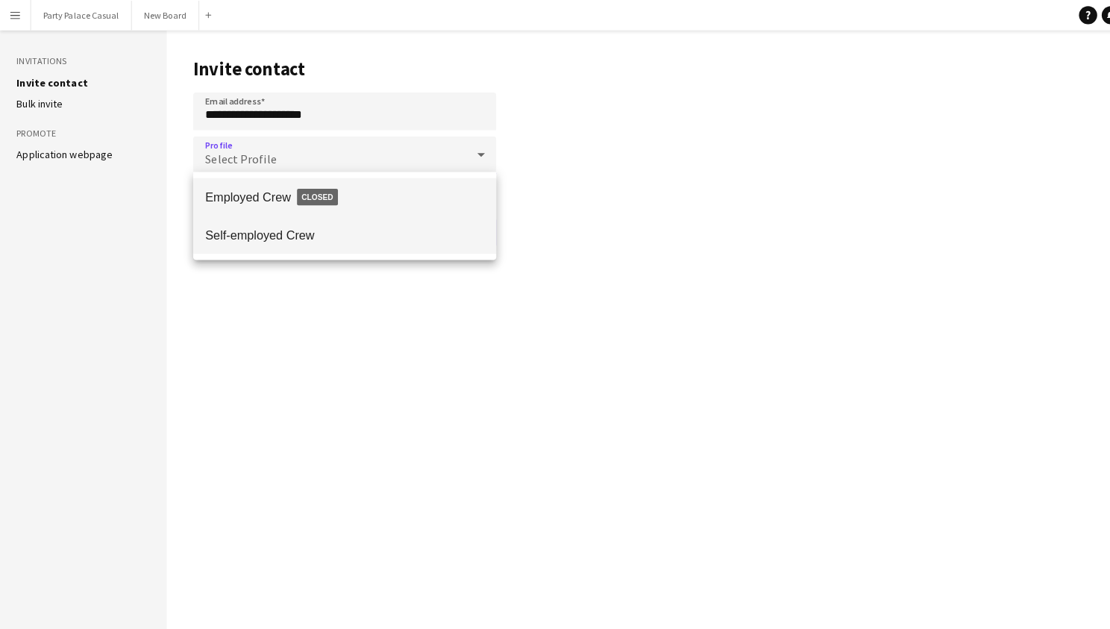
click at [312, 234] on span "Self-employed Crew" at bounding box center [339, 231] width 274 height 14
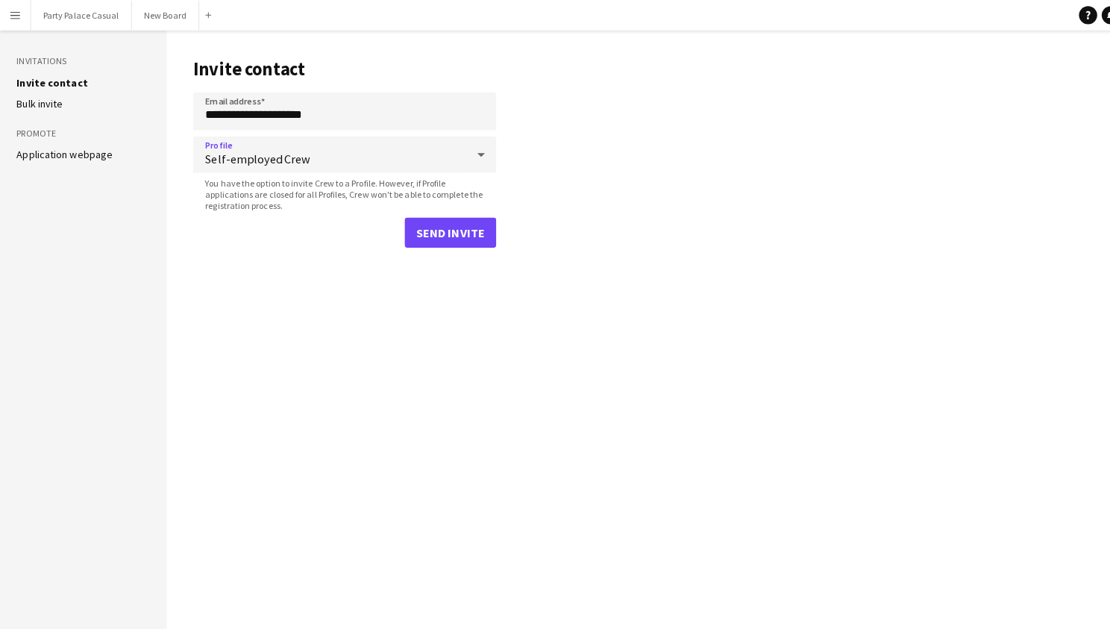
click at [436, 228] on button "Send invite" at bounding box center [443, 229] width 90 height 30
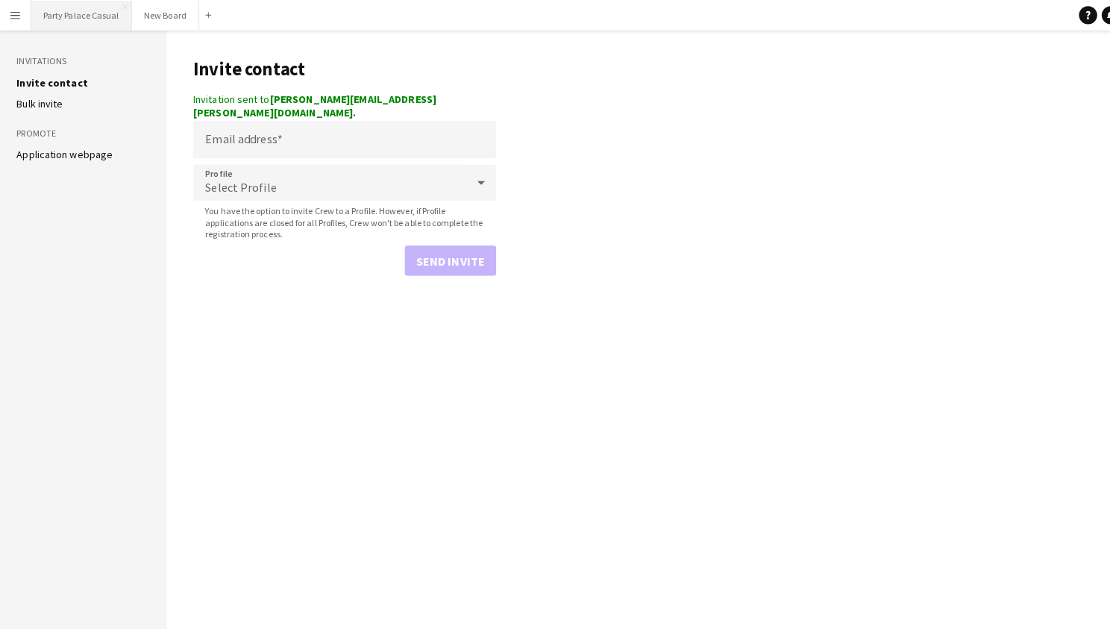
click at [72, 9] on button "Party Palace Casual Close" at bounding box center [80, 15] width 99 height 29
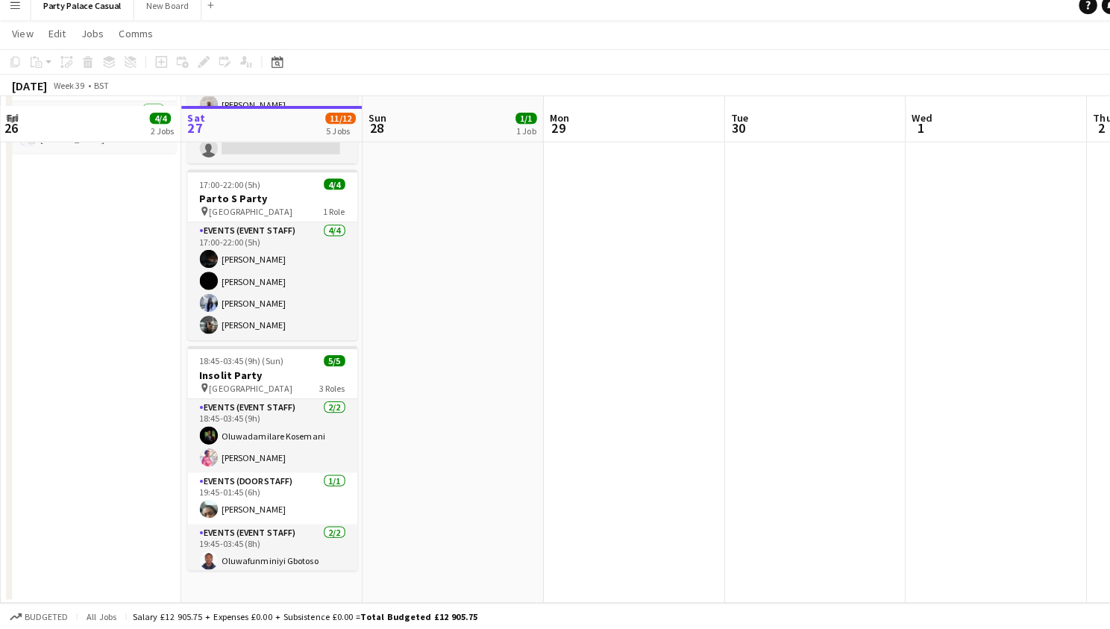
scroll to position [267, 0]
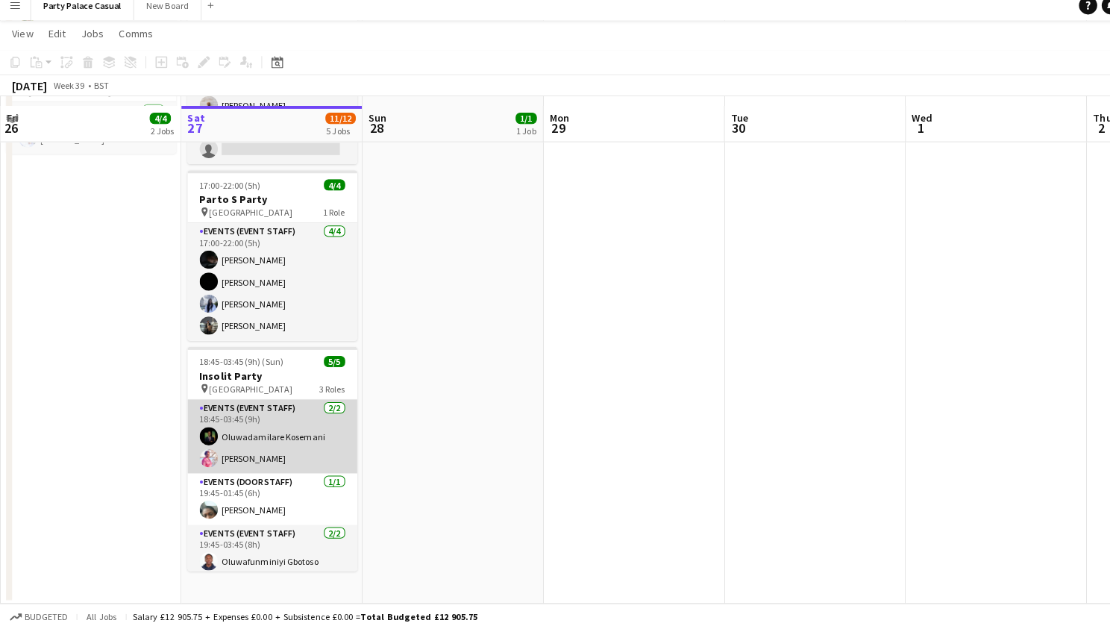
click at [307, 429] on app-card-role "Events (Event Staff) [DATE] 18:45-03:45 (9h) Oluwadamilare Kosemani [PERSON_NAM…" at bounding box center [268, 439] width 167 height 72
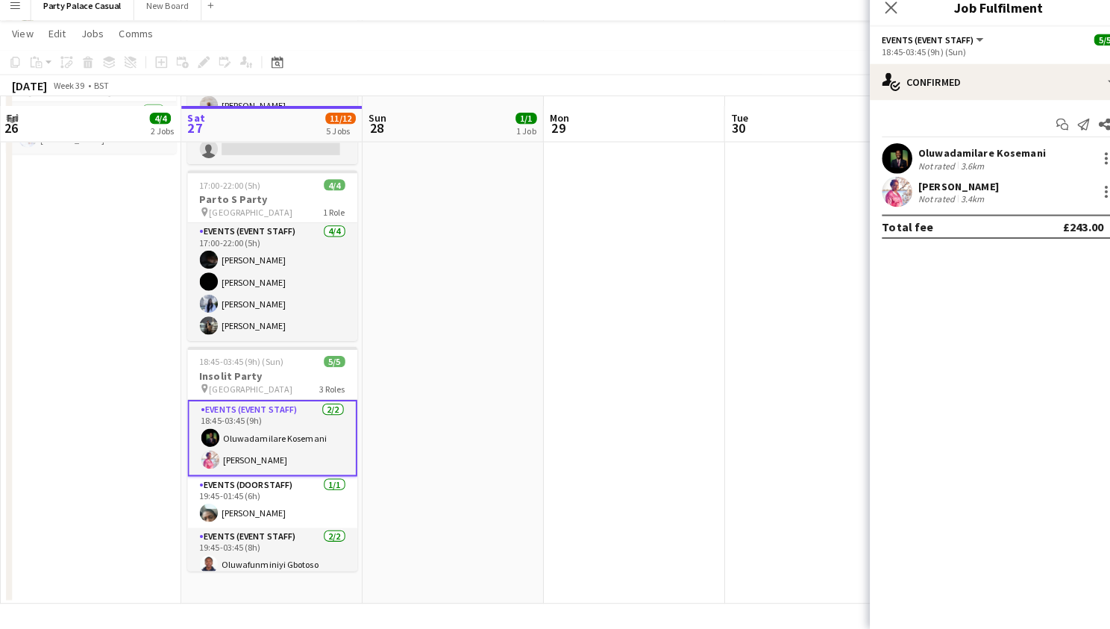
click at [1028, 157] on div "Oluwadamilare Kosemani Not rated 3.6km" at bounding box center [983, 166] width 254 height 30
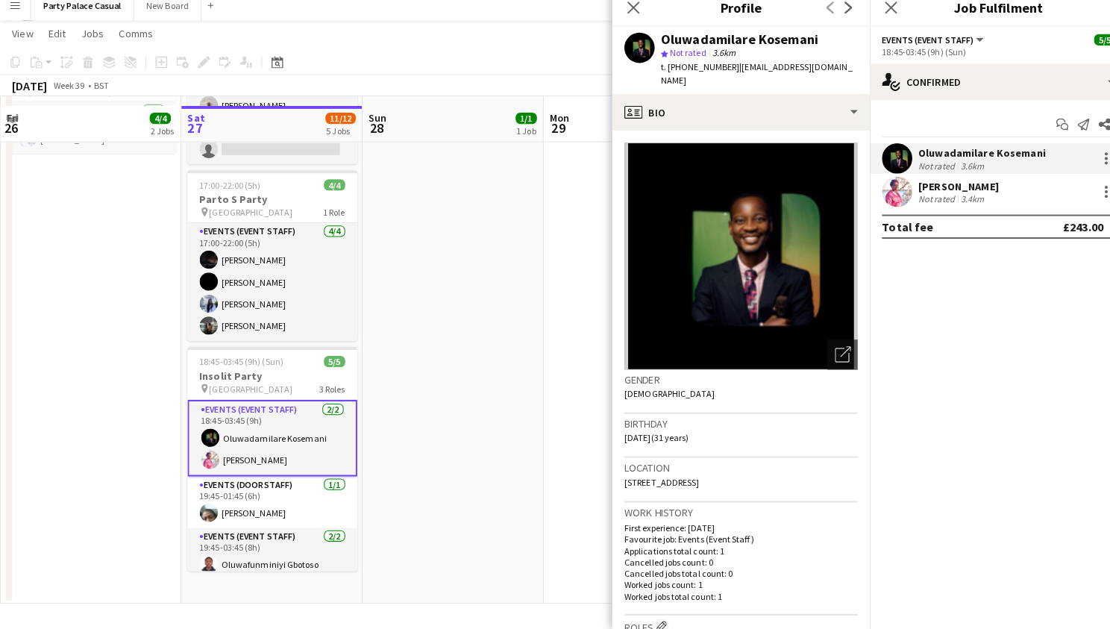
scroll to position [0, 0]
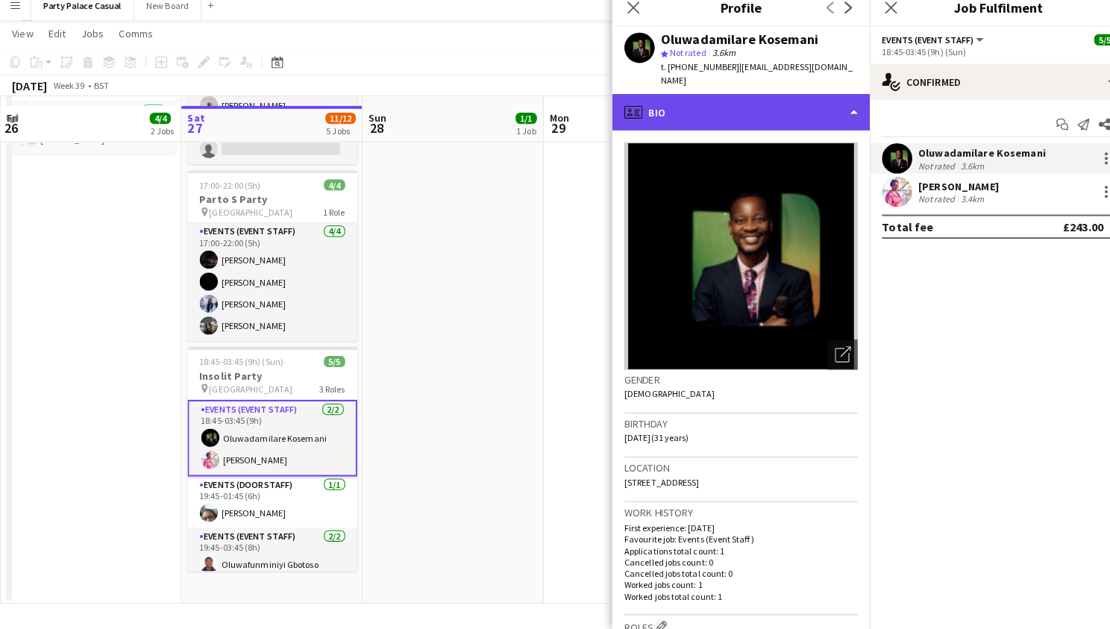
click at [818, 107] on div "profile Bio" at bounding box center [730, 120] width 254 height 36
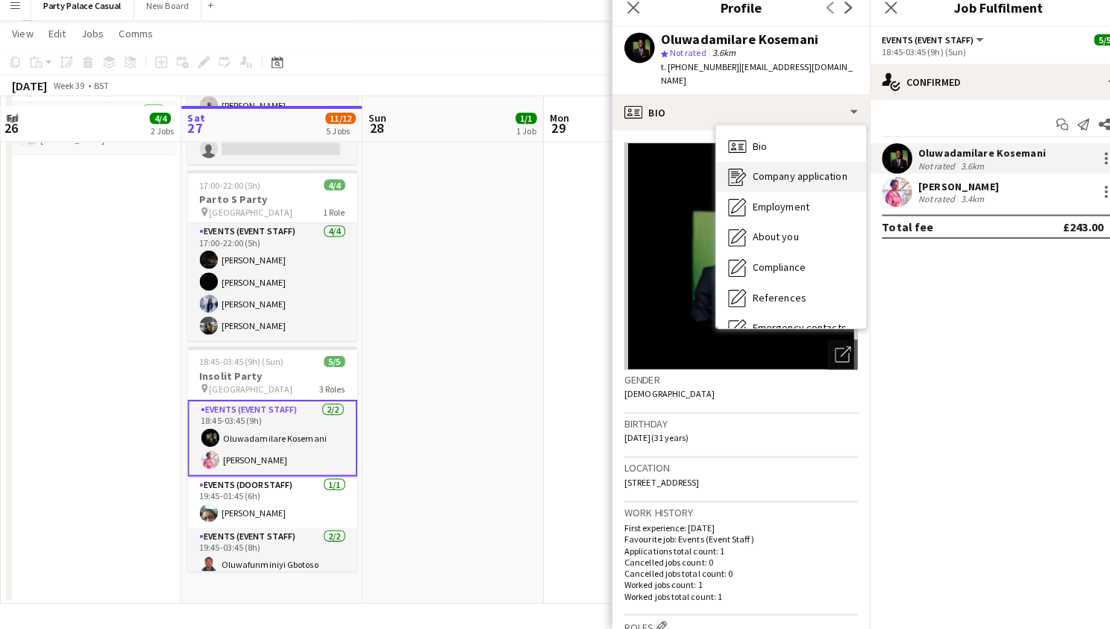
click at [784, 176] on span "Company application" at bounding box center [787, 182] width 93 height 13
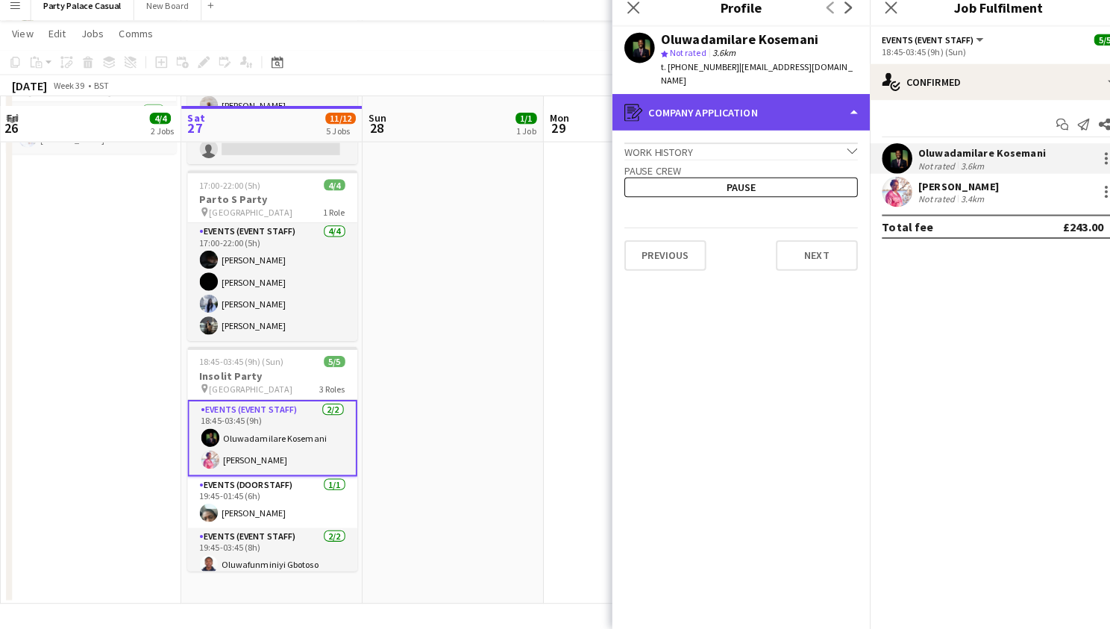
click at [790, 117] on div "register Company application" at bounding box center [730, 120] width 254 height 36
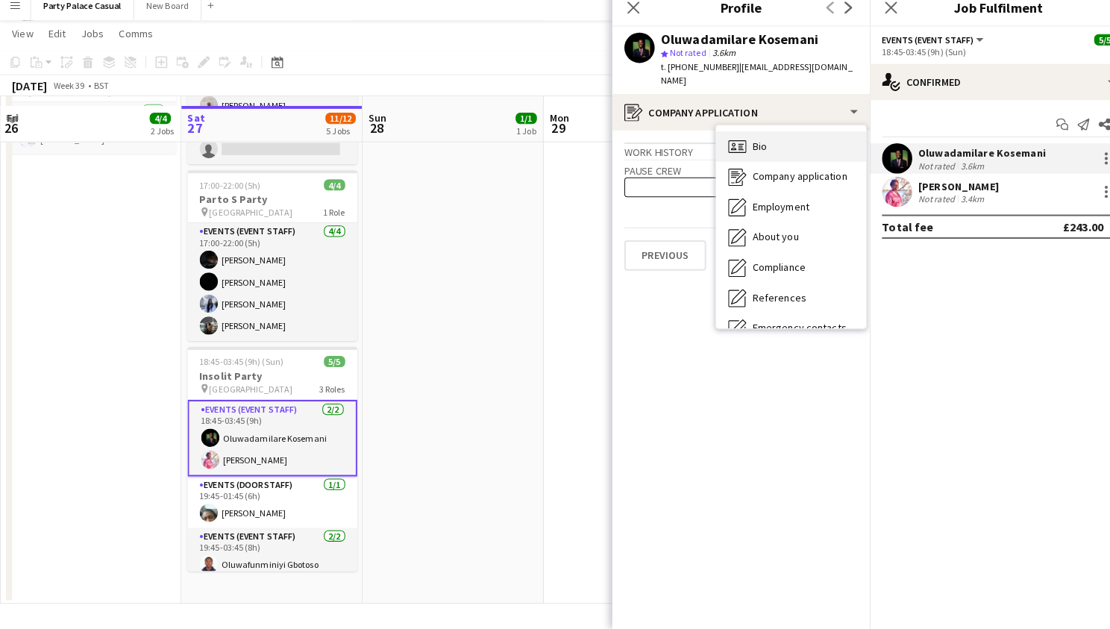
click at [786, 146] on div "Bio Bio" at bounding box center [779, 154] width 148 height 30
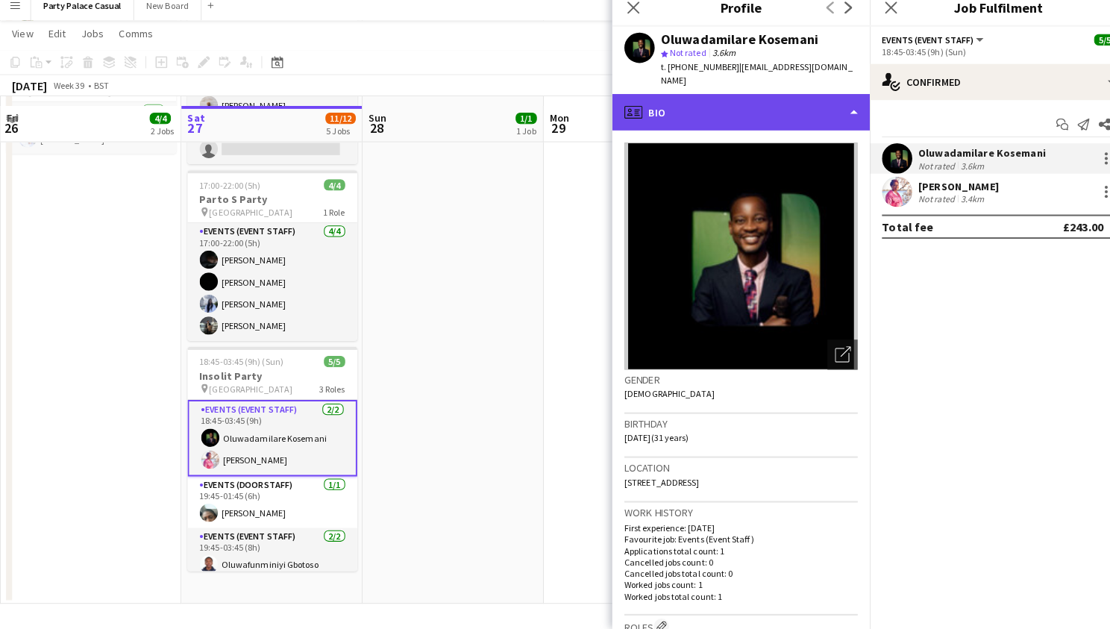
click at [805, 115] on div "profile Bio" at bounding box center [730, 120] width 254 height 36
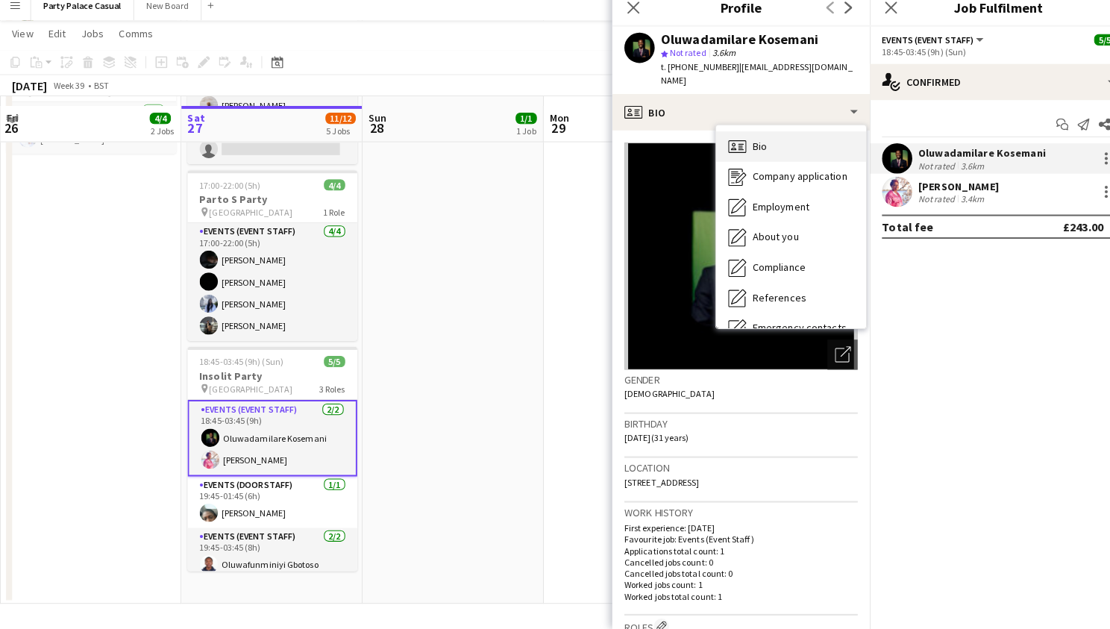
click at [796, 148] on div "Bio Bio" at bounding box center [779, 154] width 148 height 30
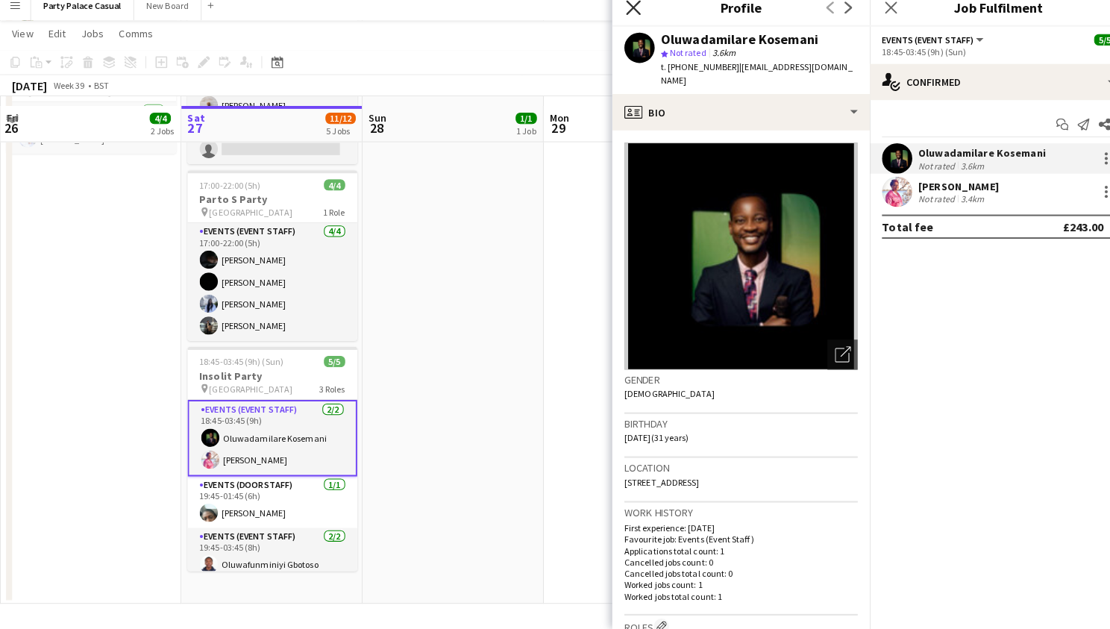
click at [627, 12] on icon at bounding box center [623, 17] width 14 height 14
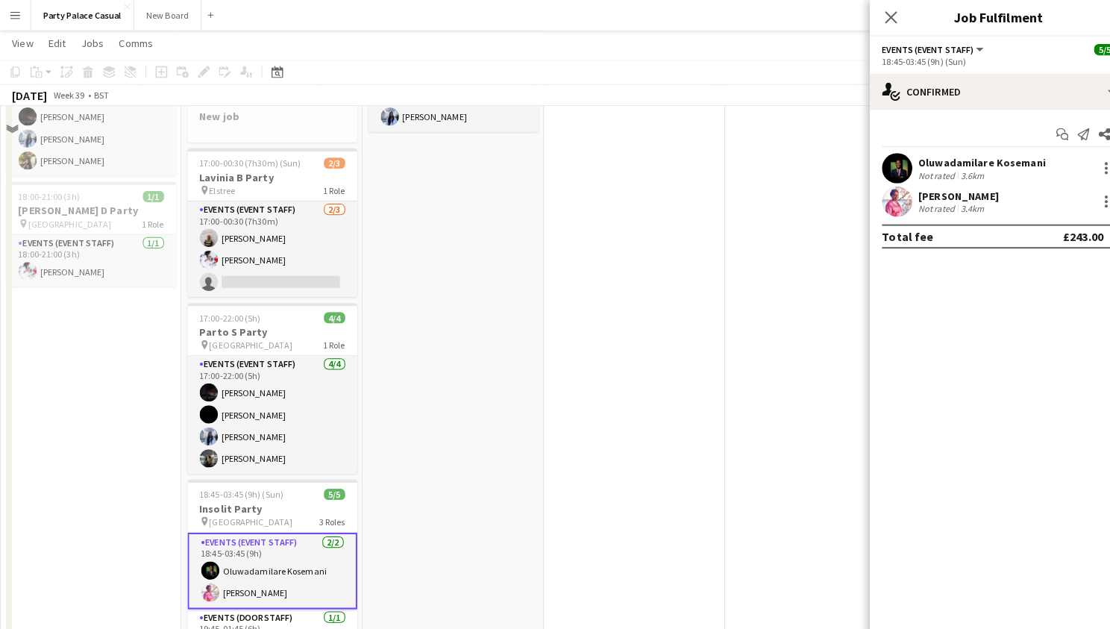
scroll to position [40, 0]
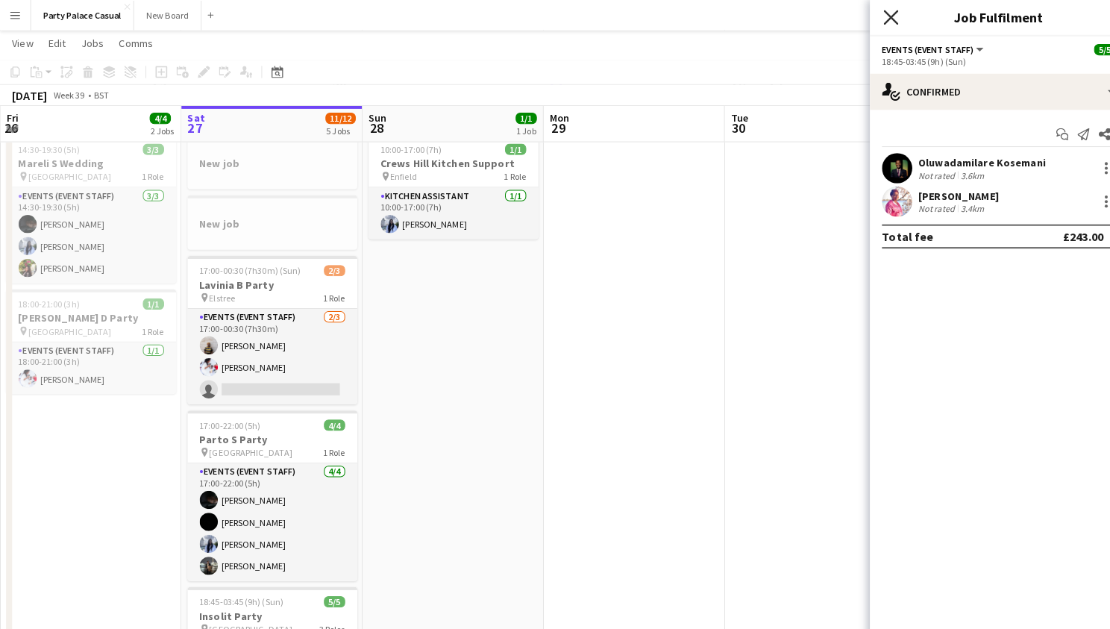
click at [871, 16] on icon "Close pop-in" at bounding box center [877, 17] width 14 height 14
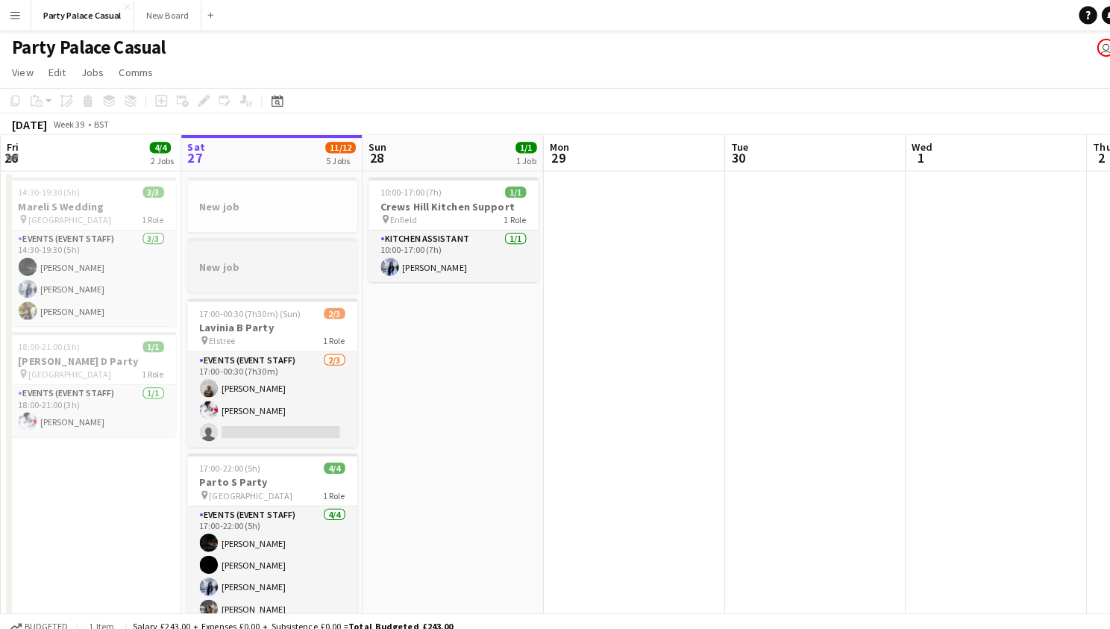
scroll to position [0, 0]
click at [55, 75] on span "Edit" at bounding box center [56, 70] width 17 height 13
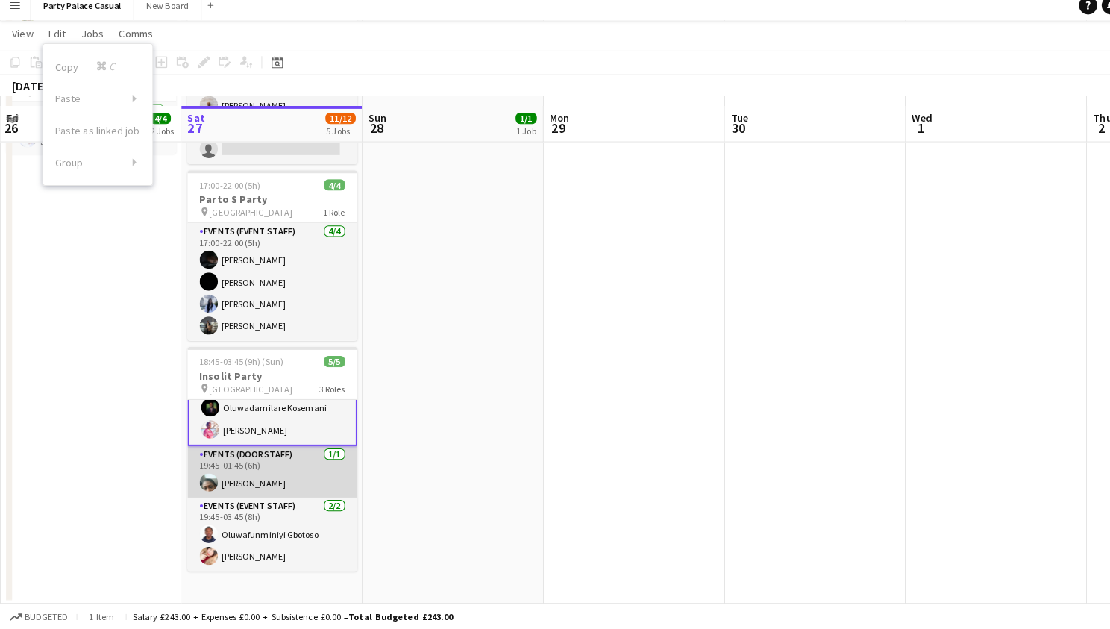
scroll to position [28, 0]
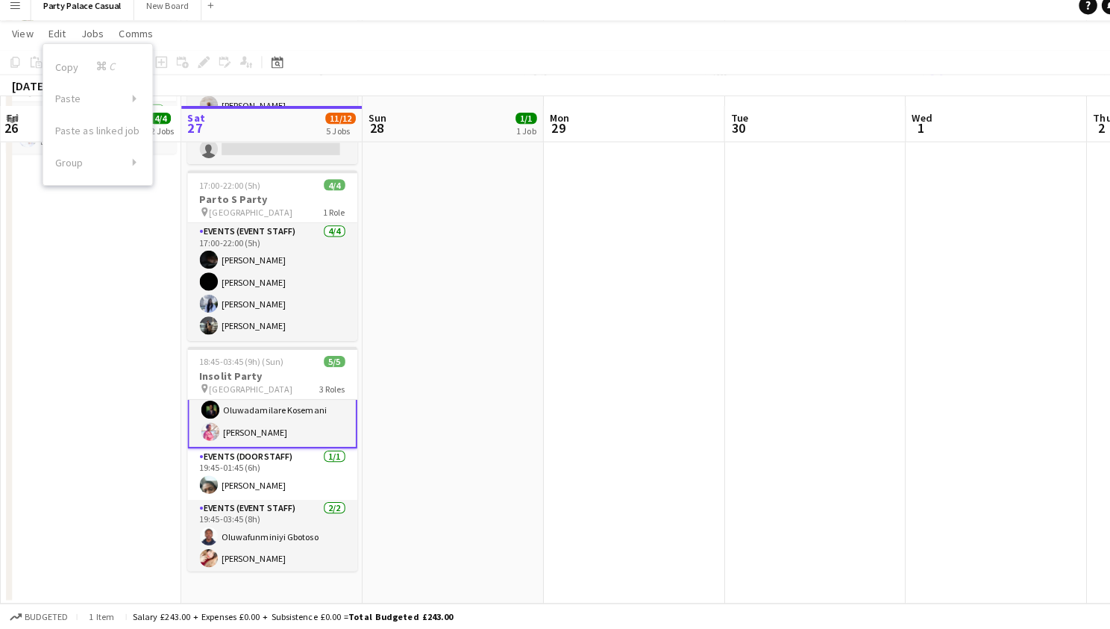
click at [298, 1] on app-navbar "Menu Boards Boards Boards All jobs Status Workforce Workforce My Workforce Recr…" at bounding box center [555, 15] width 1110 height 30
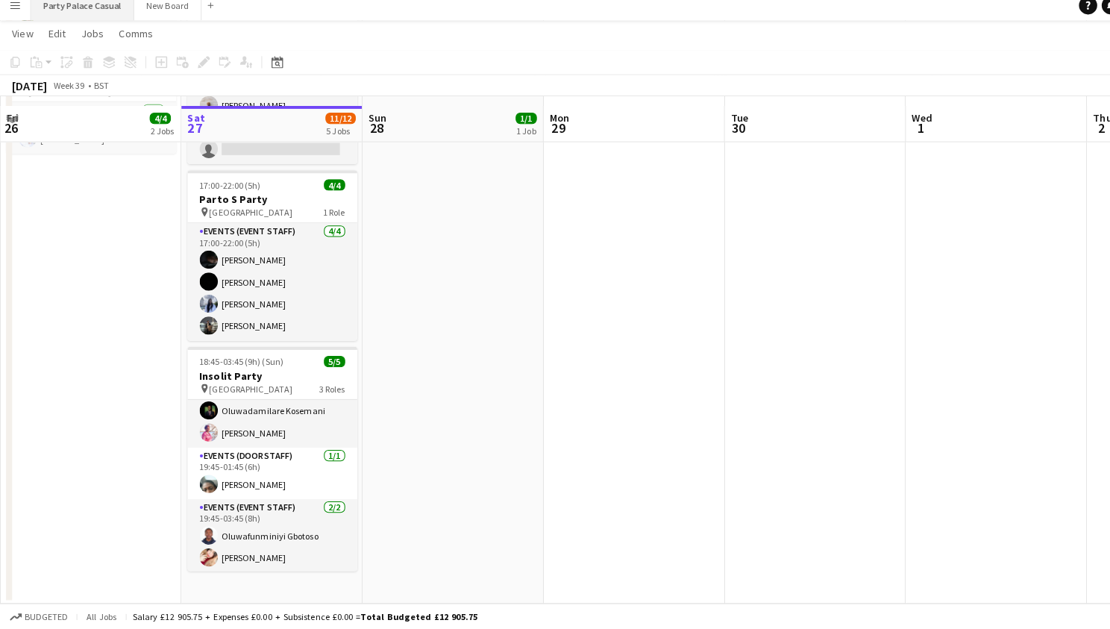
click at [92, 8] on button "Party Palace Casual Close" at bounding box center [81, 15] width 101 height 29
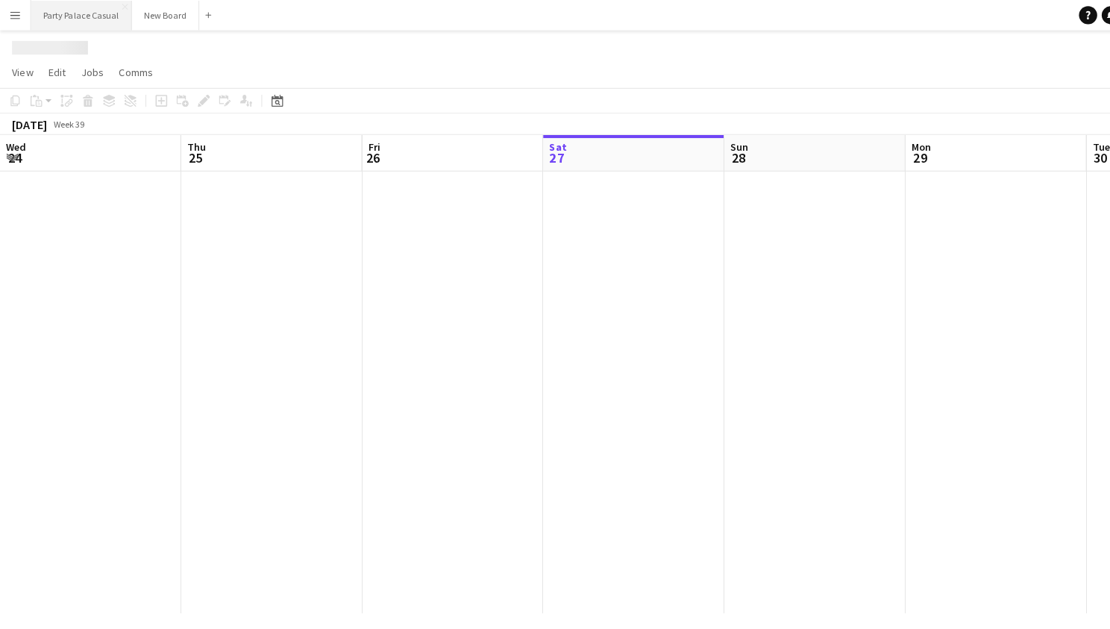
scroll to position [0, 356]
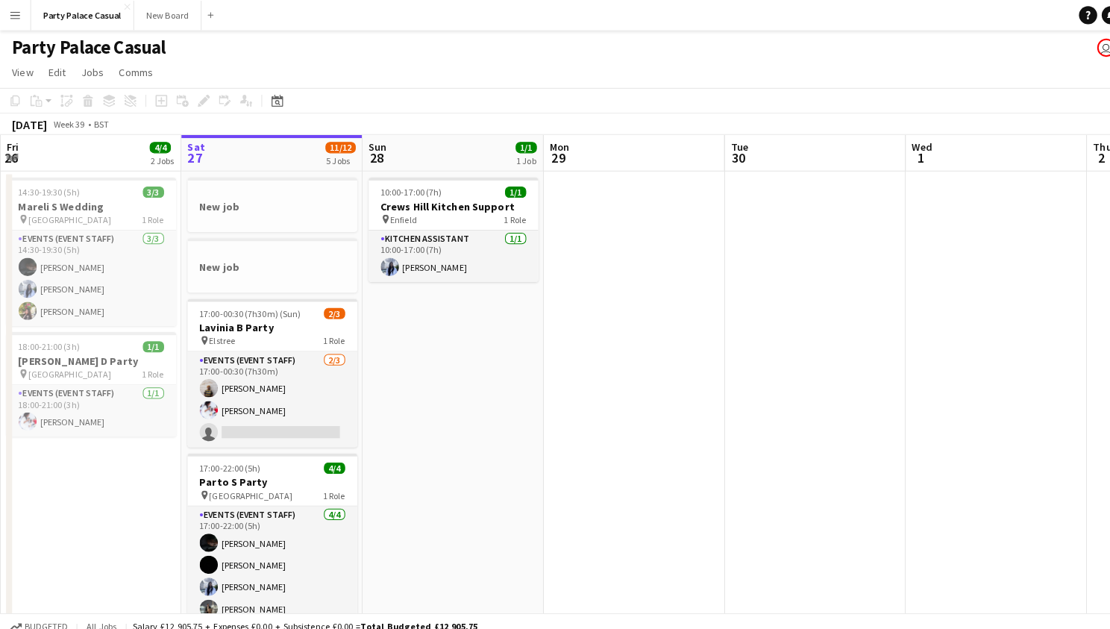
click at [2, 21] on button "Menu" at bounding box center [15, 15] width 30 height 30
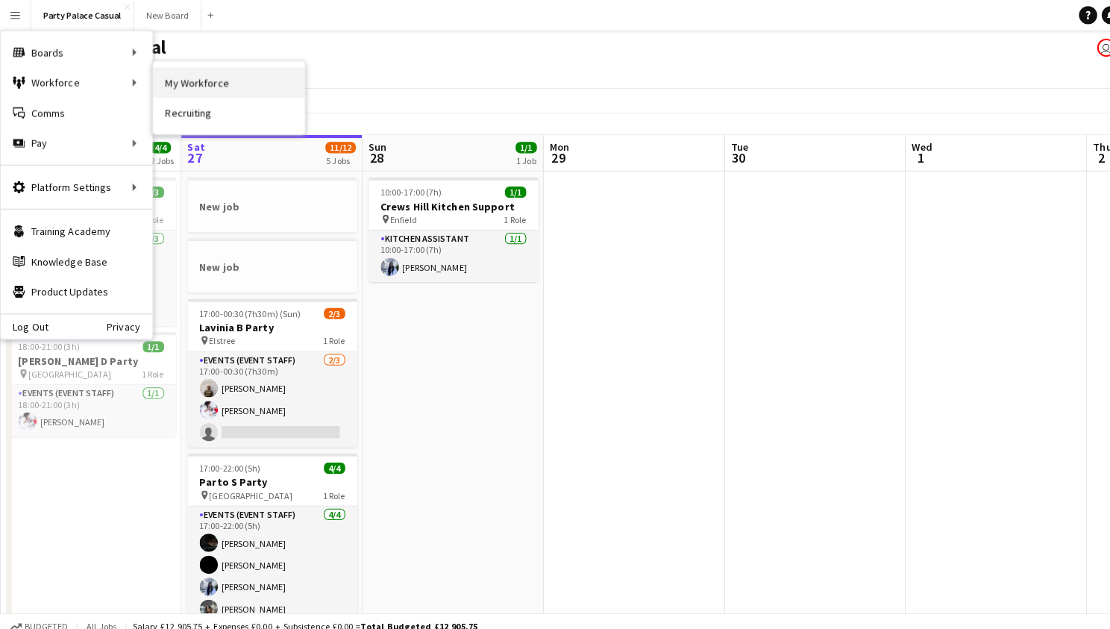
click at [185, 80] on link "My Workforce" at bounding box center [225, 81] width 149 height 30
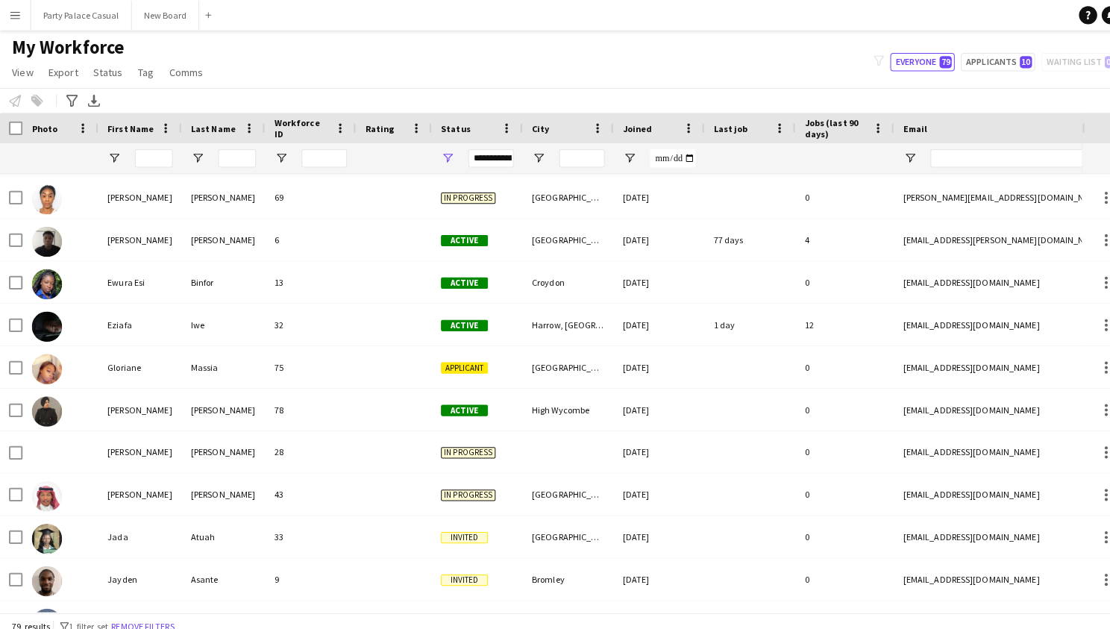
scroll to position [1135, 0]
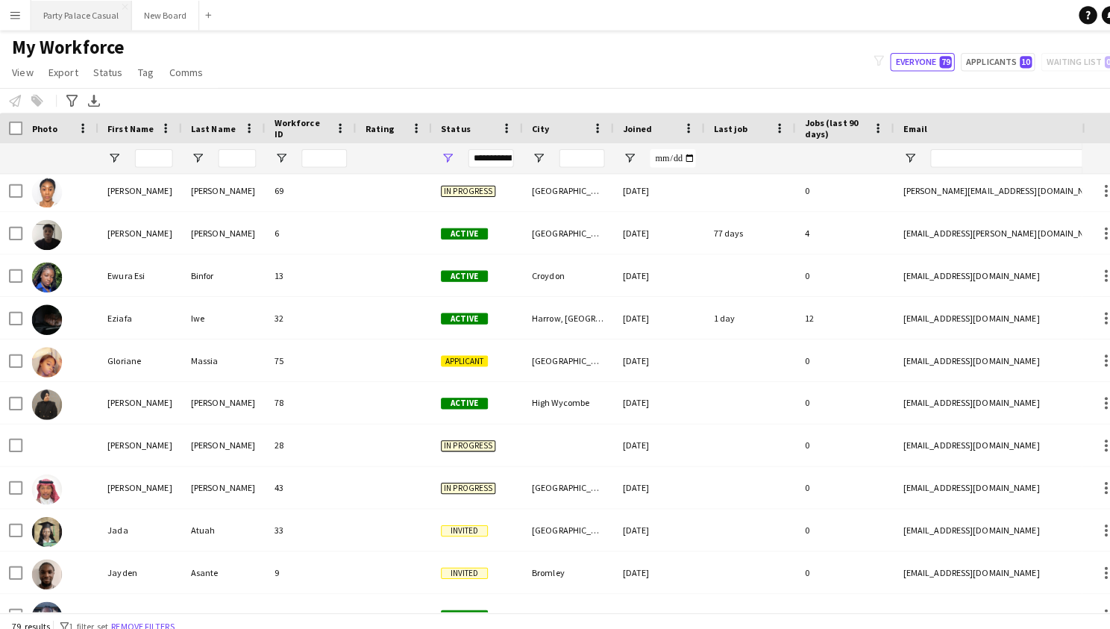
click at [89, 17] on button "Party Palace Casual Close" at bounding box center [80, 15] width 99 height 29
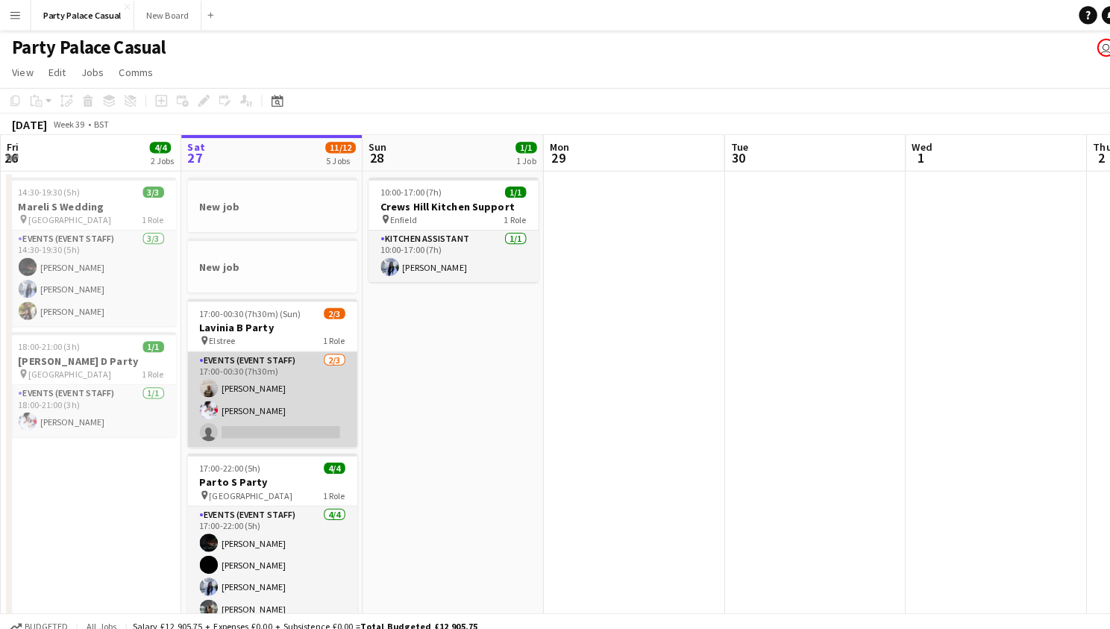
click at [274, 419] on app-card-role "Events (Event Staff) [DATE] 17:00-00:30 (7h30m) [PERSON_NAME] [PERSON_NAME] sin…" at bounding box center [268, 393] width 167 height 94
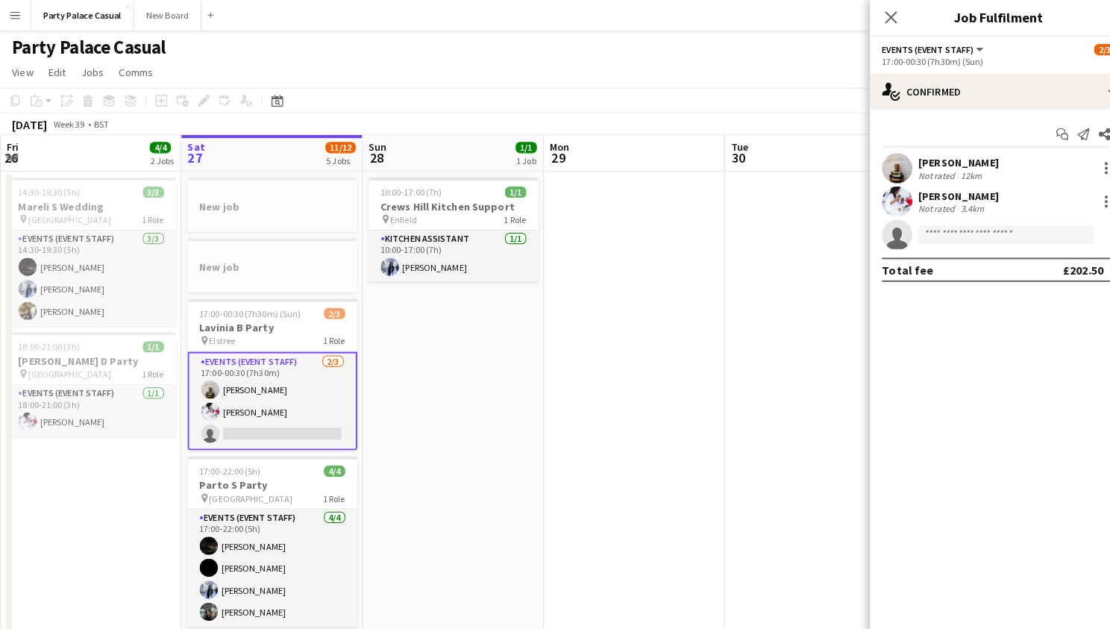
click at [931, 220] on app-invite-slot "single-neutral-actions" at bounding box center [983, 231] width 254 height 30
click at [933, 232] on input at bounding box center [990, 231] width 173 height 18
type input "****"
drag, startPoint x: 958, startPoint y: 248, endPoint x: 976, endPoint y: 269, distance: 28.6
click at [976, 269] on span "[PHONE_NUMBER]" at bounding box center [990, 275] width 149 height 12
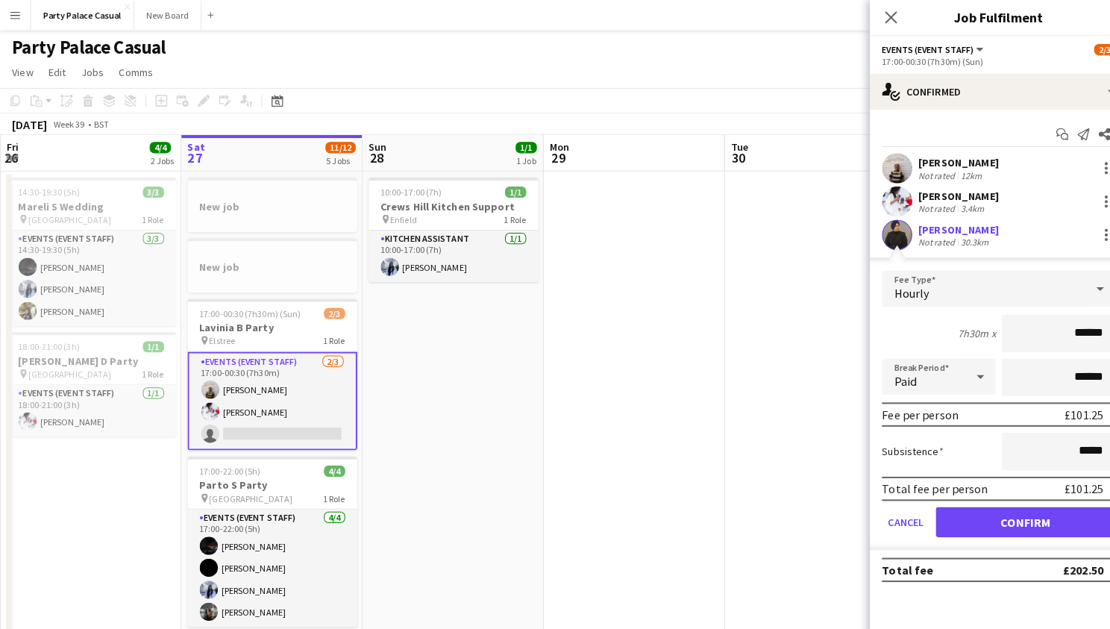
click at [1028, 518] on button "Confirm" at bounding box center [1009, 514] width 177 height 30
